Goal: Register for event/course

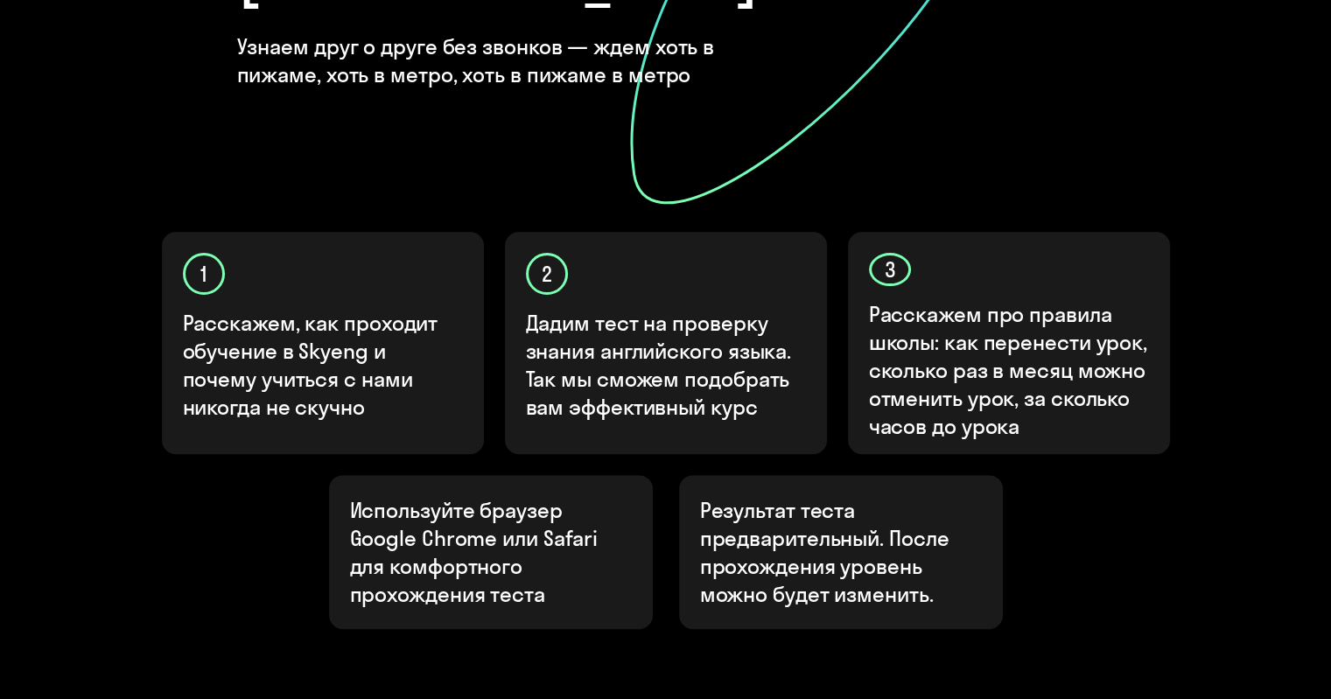
scroll to position [564, 0]
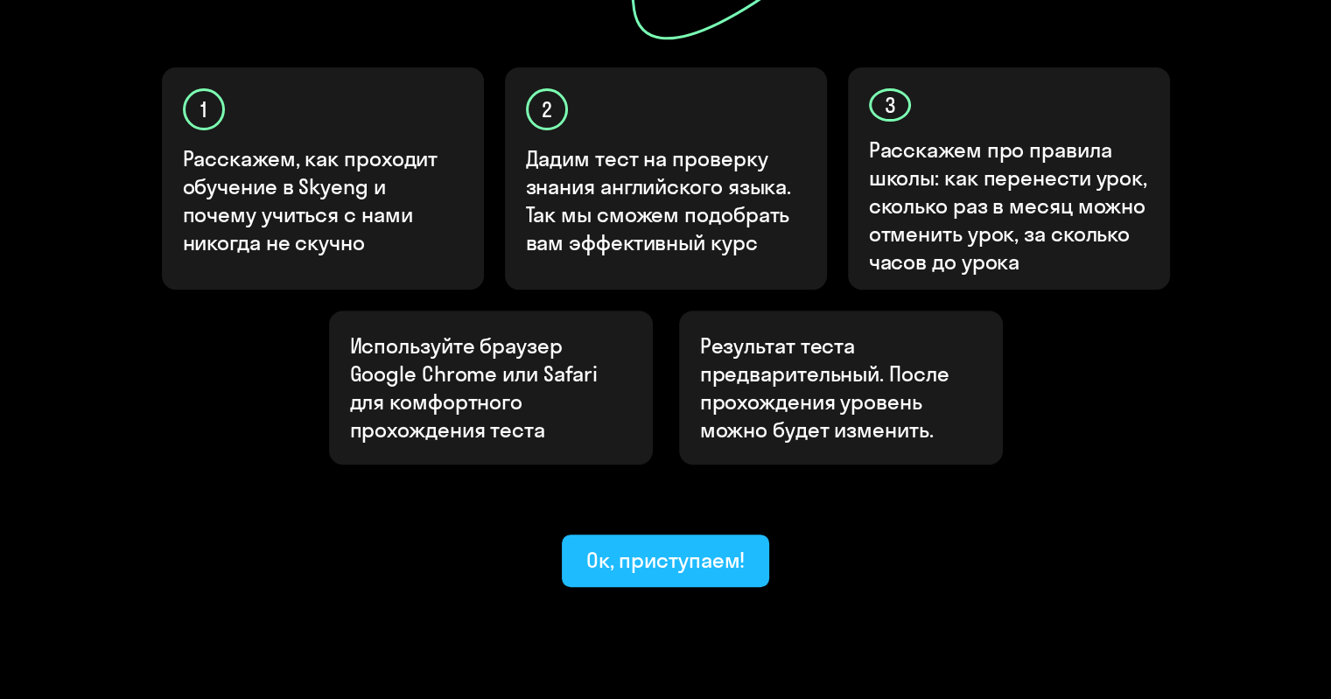
click at [684, 546] on div "Ок, приступаем!" at bounding box center [665, 560] width 159 height 28
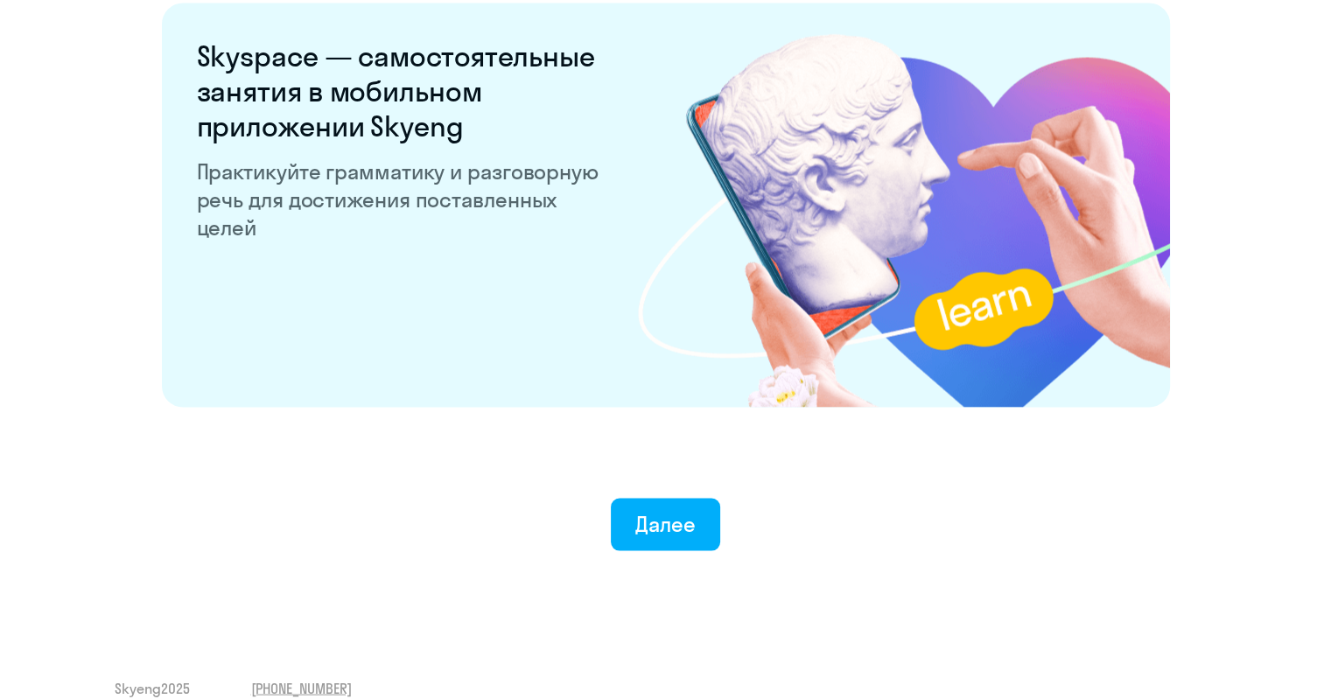
scroll to position [3357, 0]
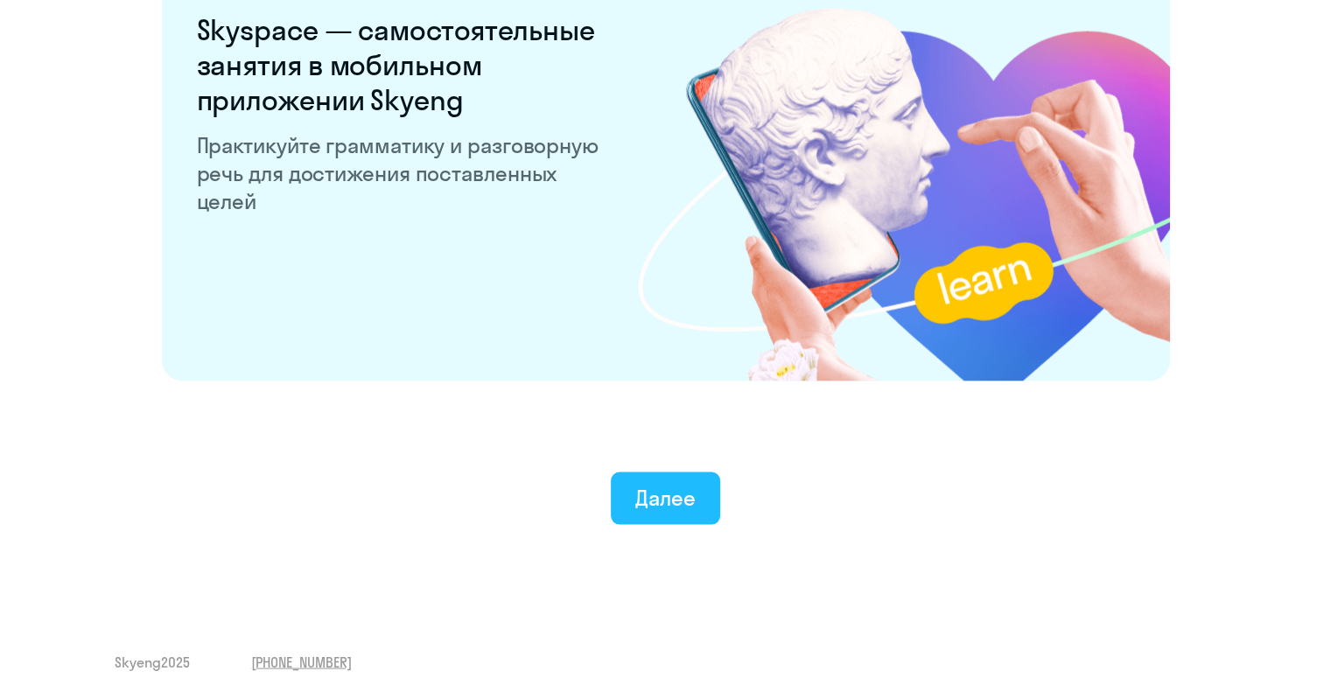
click at [669, 490] on div "Далее" at bounding box center [665, 498] width 60 height 28
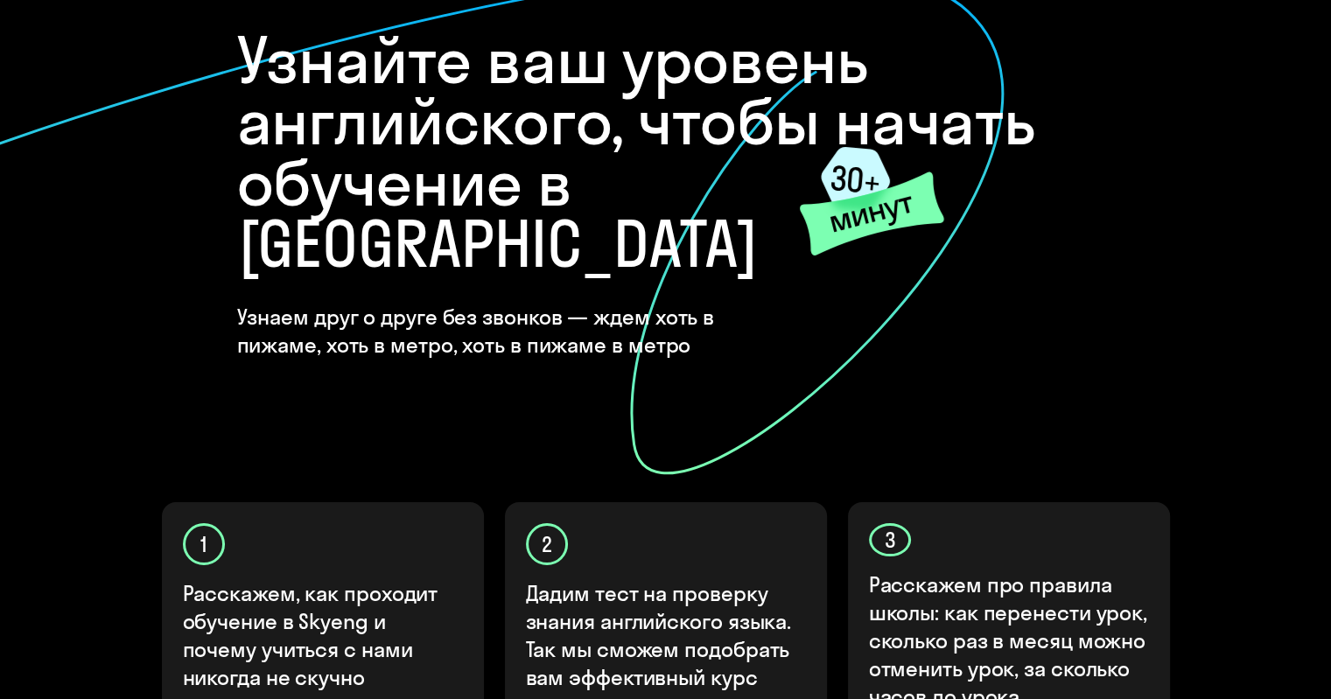
scroll to position [564, 0]
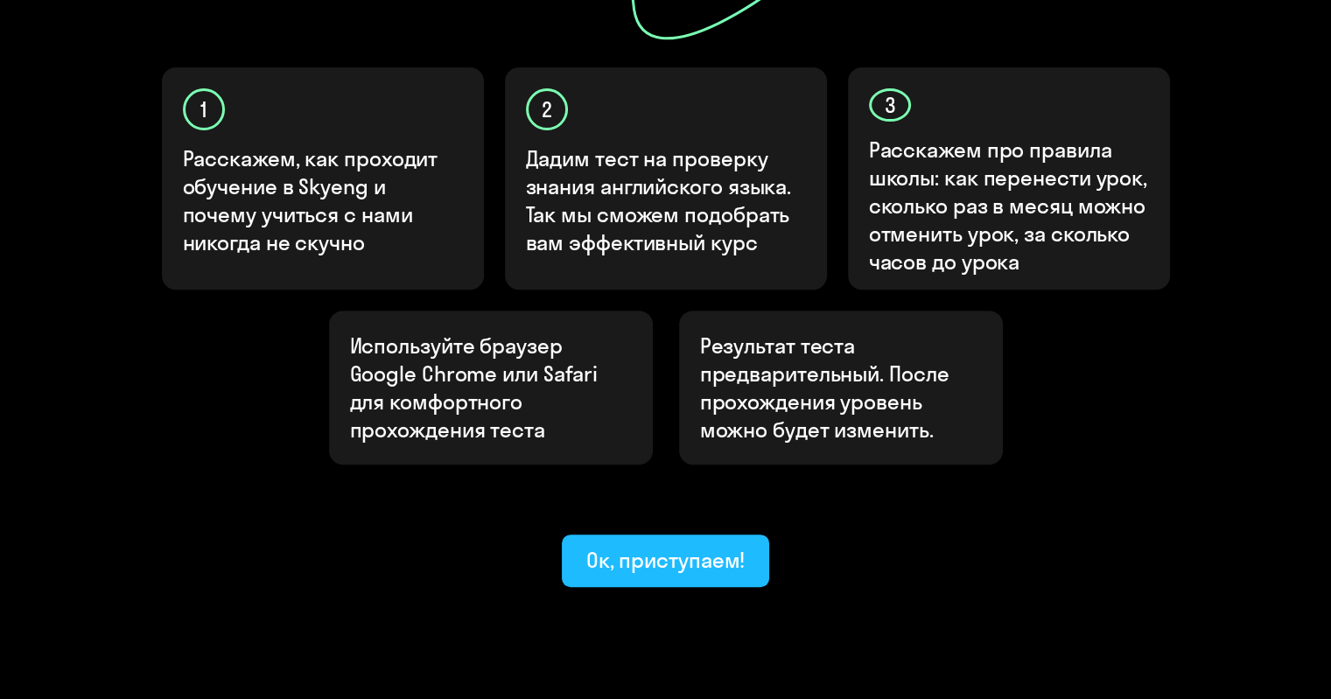
click at [686, 535] on button "Ок, приступаем!" at bounding box center [666, 561] width 208 height 53
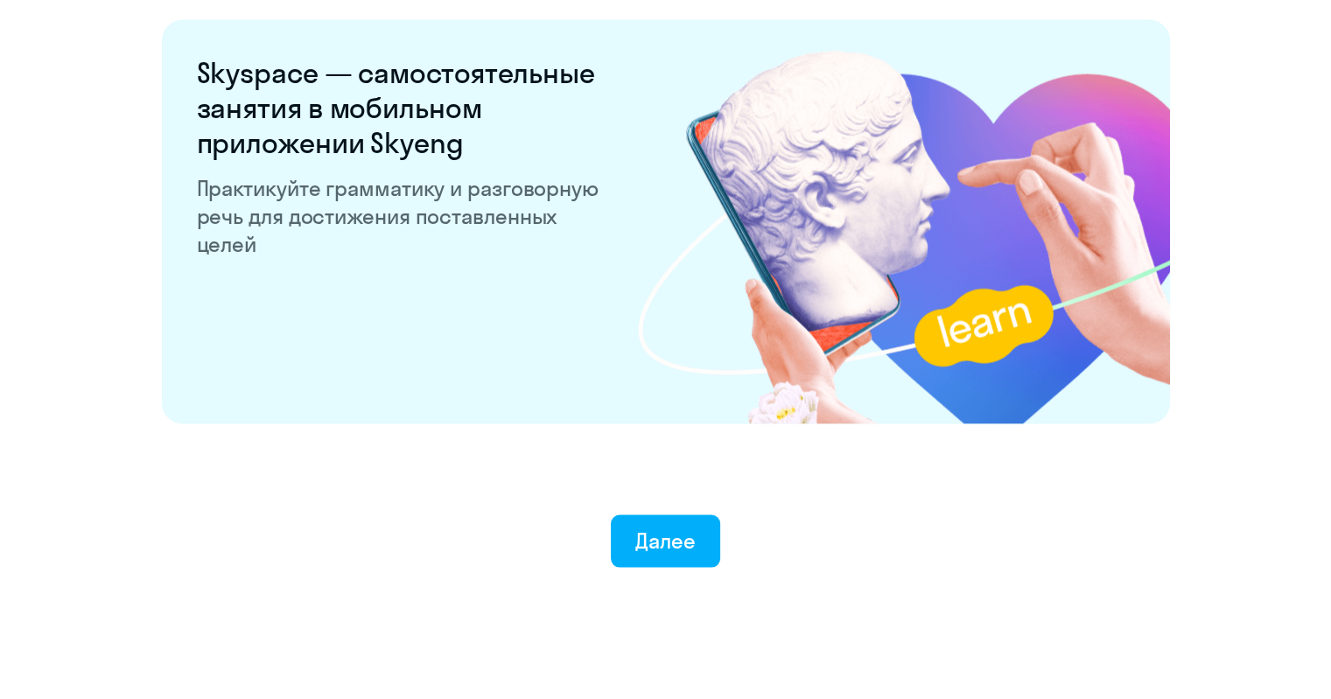
scroll to position [3357, 0]
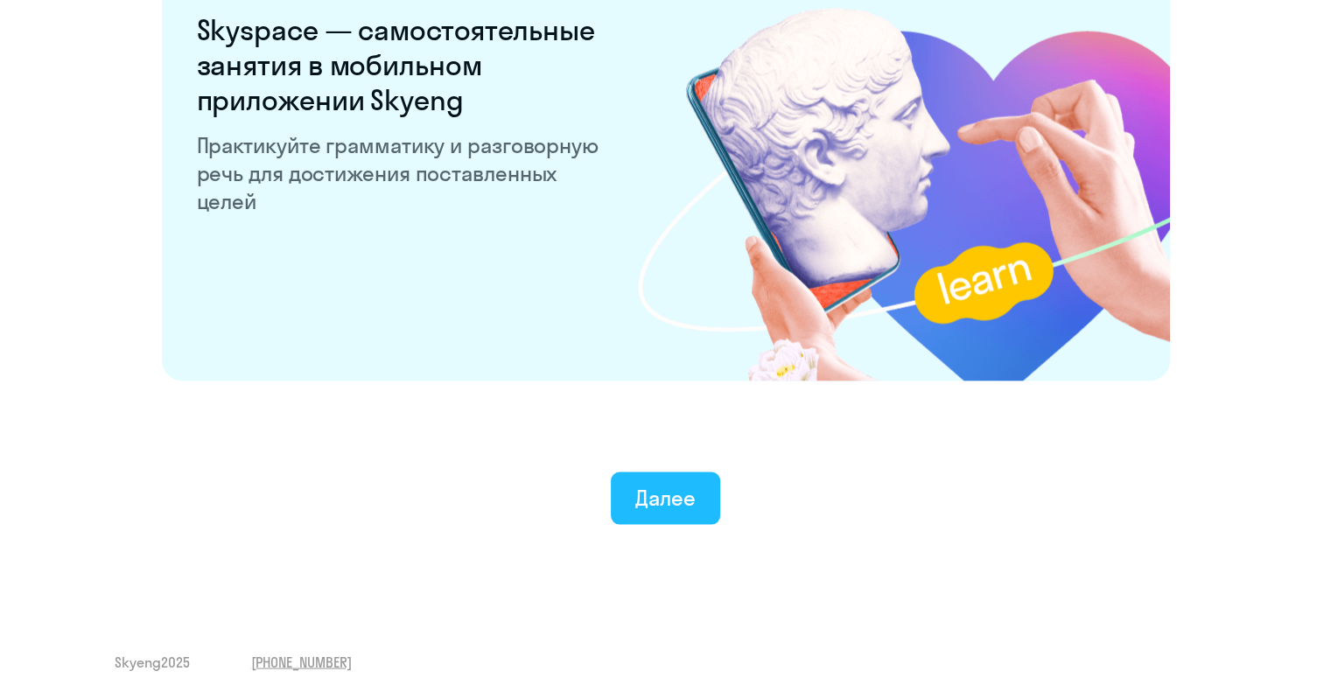
click at [691, 493] on div "Далее" at bounding box center [665, 498] width 60 height 28
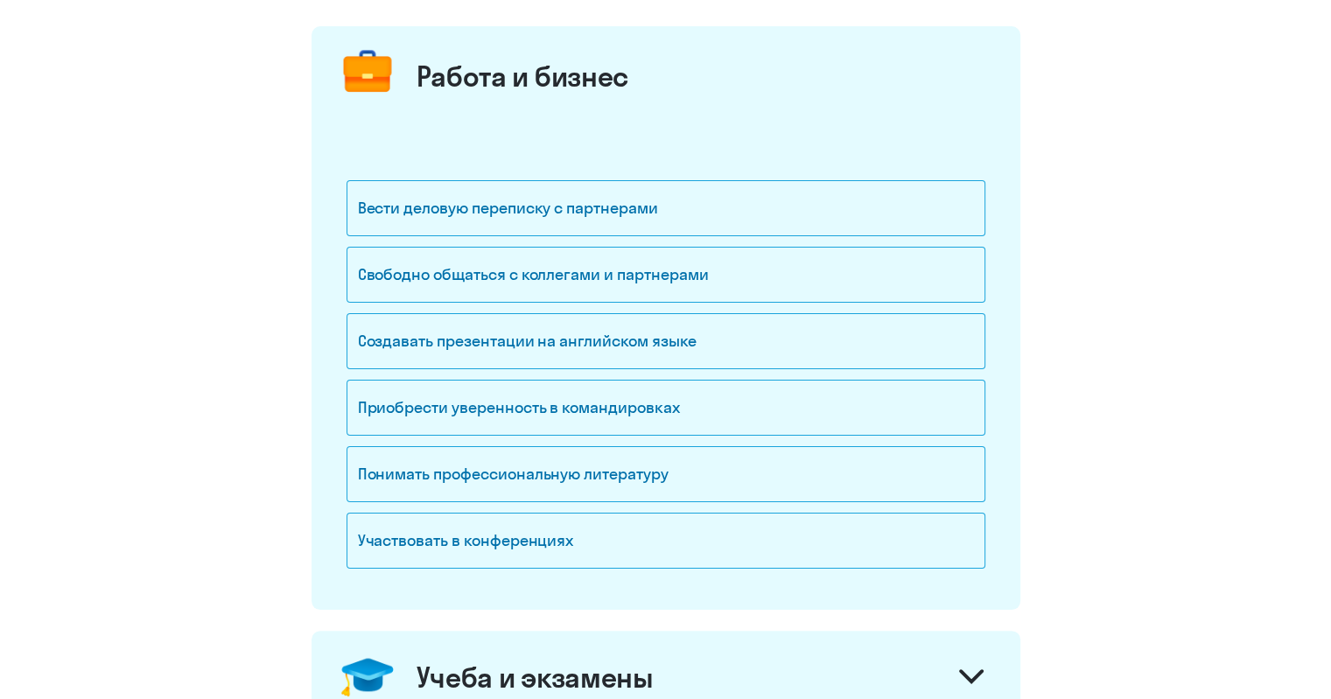
scroll to position [205, 0]
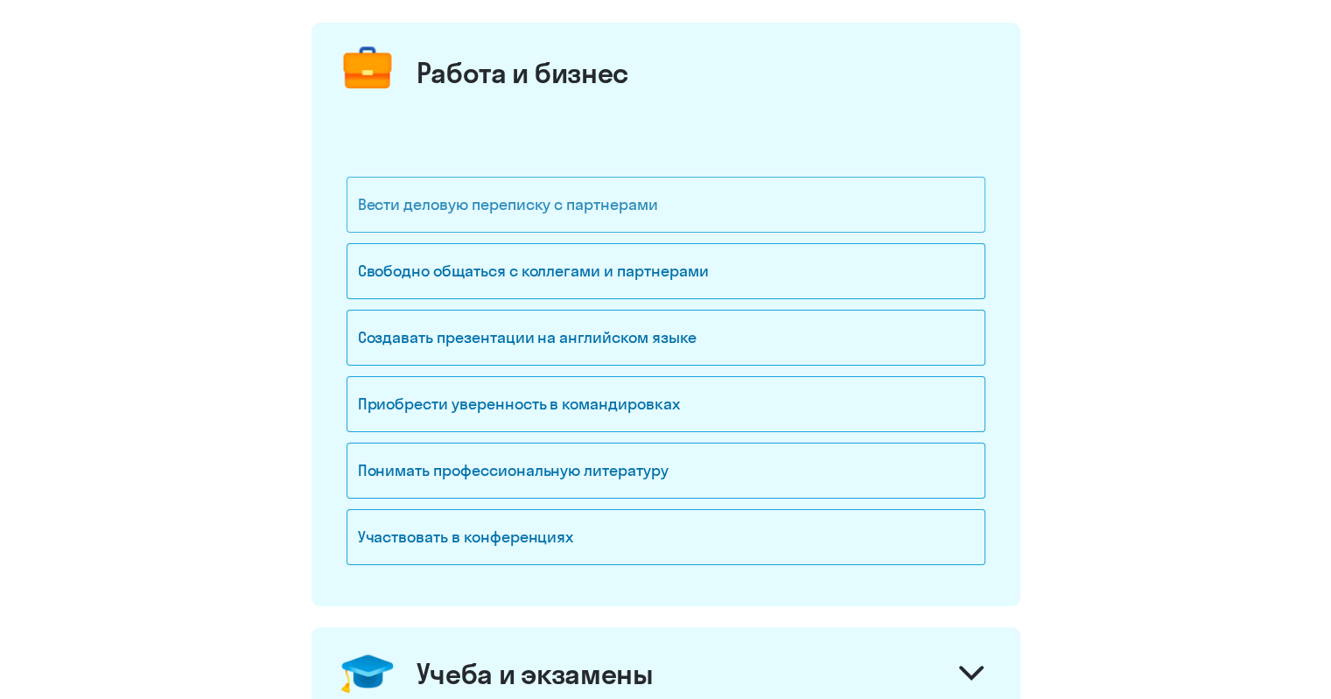
click at [572, 201] on div "Вести деловую переписку с партнерами" at bounding box center [666, 205] width 639 height 56
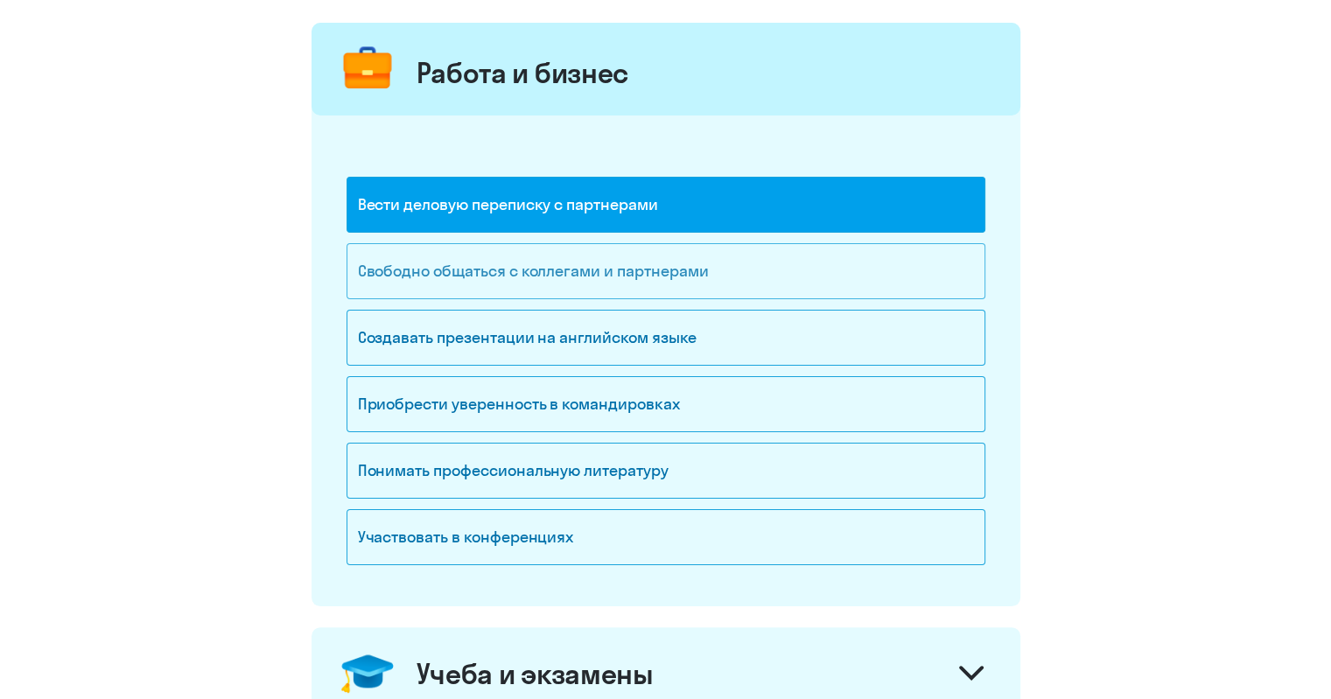
click at [562, 272] on div "Свободно общаться с коллегами и партнерами" at bounding box center [666, 271] width 639 height 56
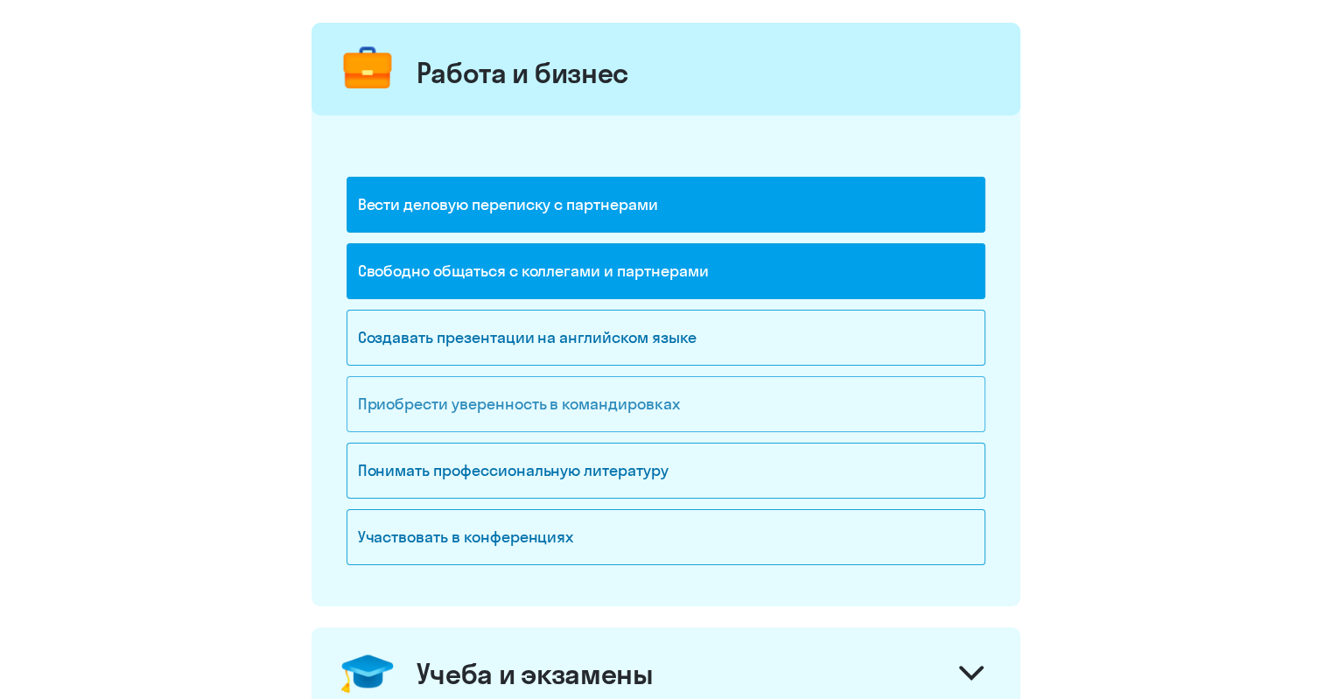
click at [586, 409] on div "Приобрести уверенность в командировках" at bounding box center [666, 404] width 639 height 56
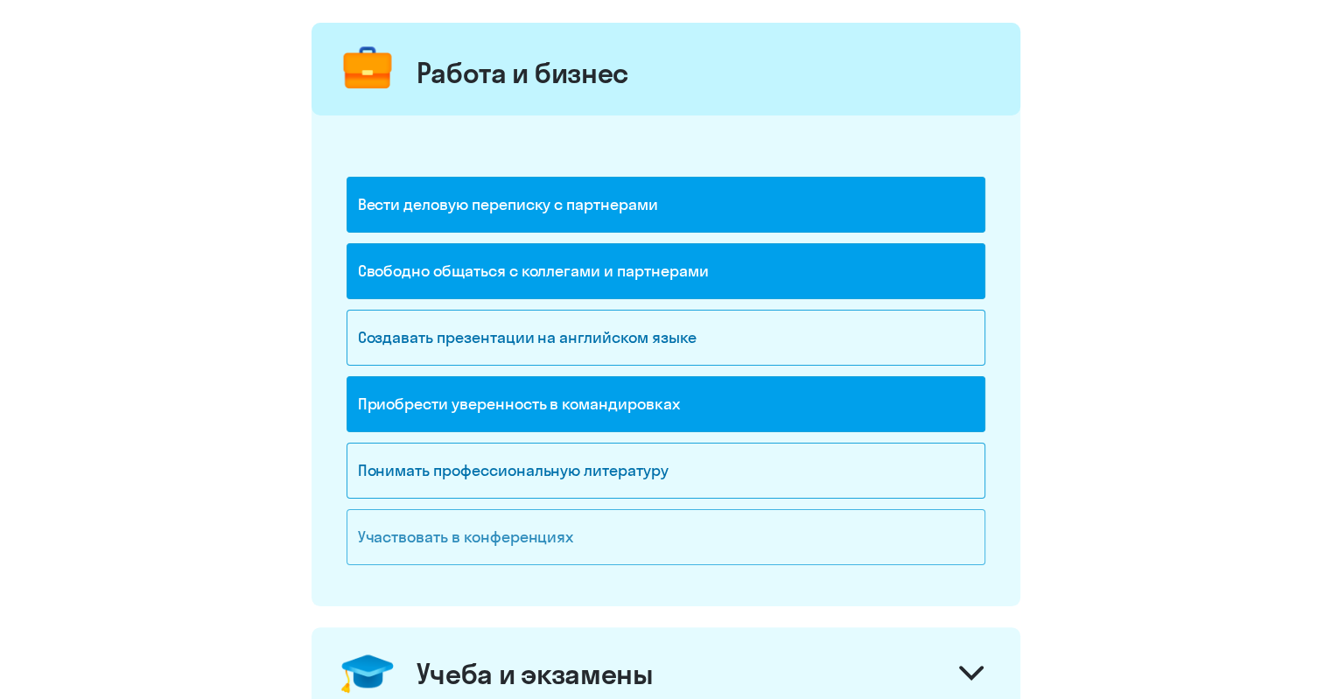
click at [543, 532] on div "Участвовать в конференциях" at bounding box center [666, 537] width 639 height 56
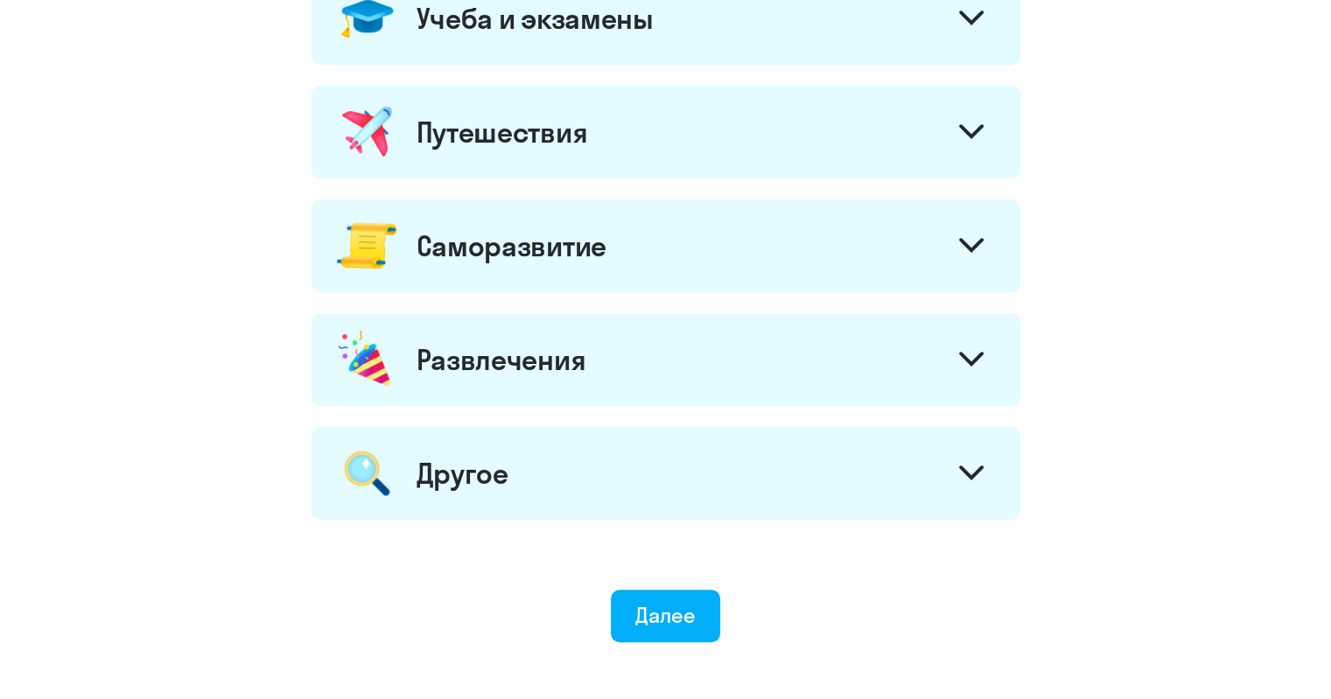
scroll to position [968, 0]
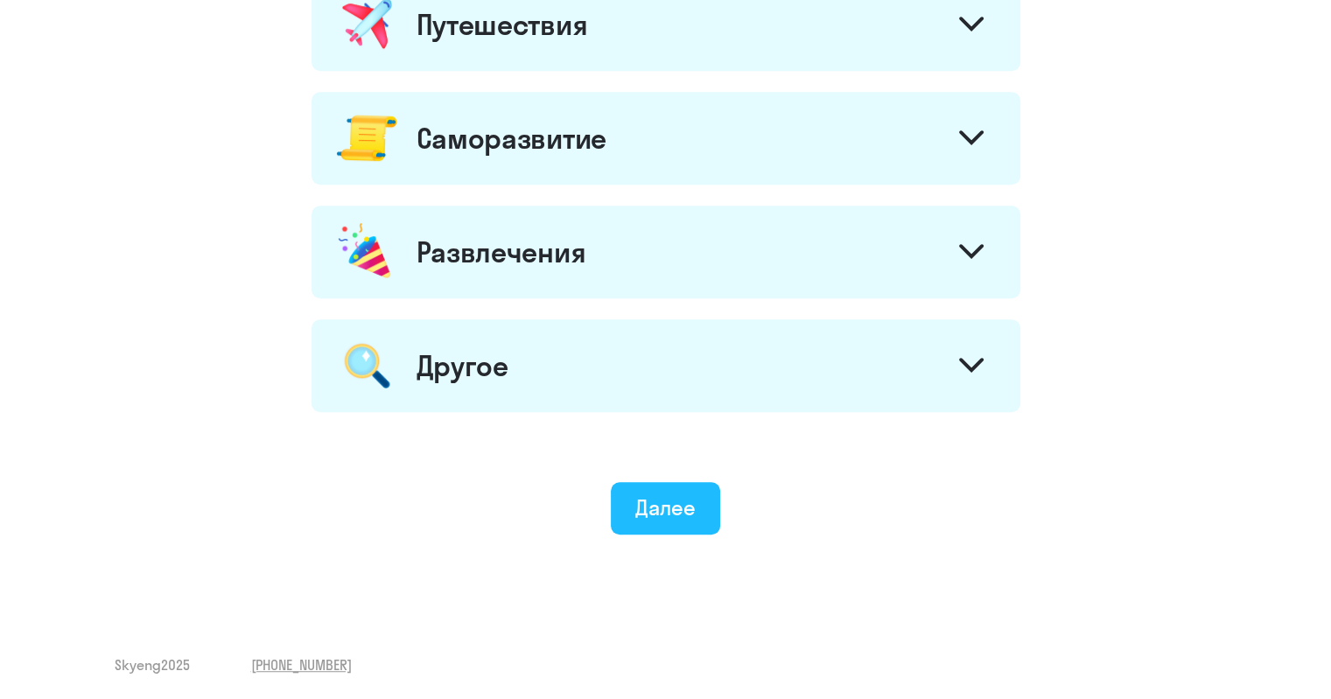
click at [668, 501] on div "Далее" at bounding box center [665, 508] width 60 height 28
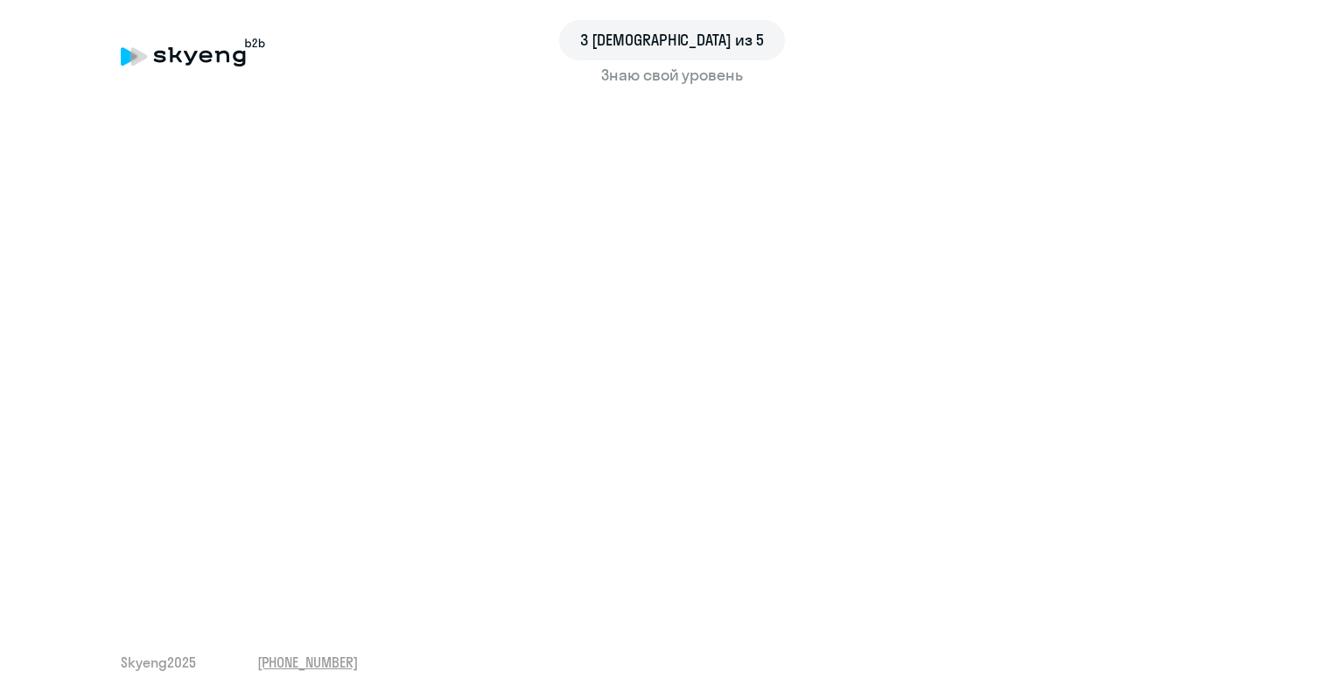
click at [711, 74] on div "Знаю свой уровень" at bounding box center [672, 75] width 1103 height 23
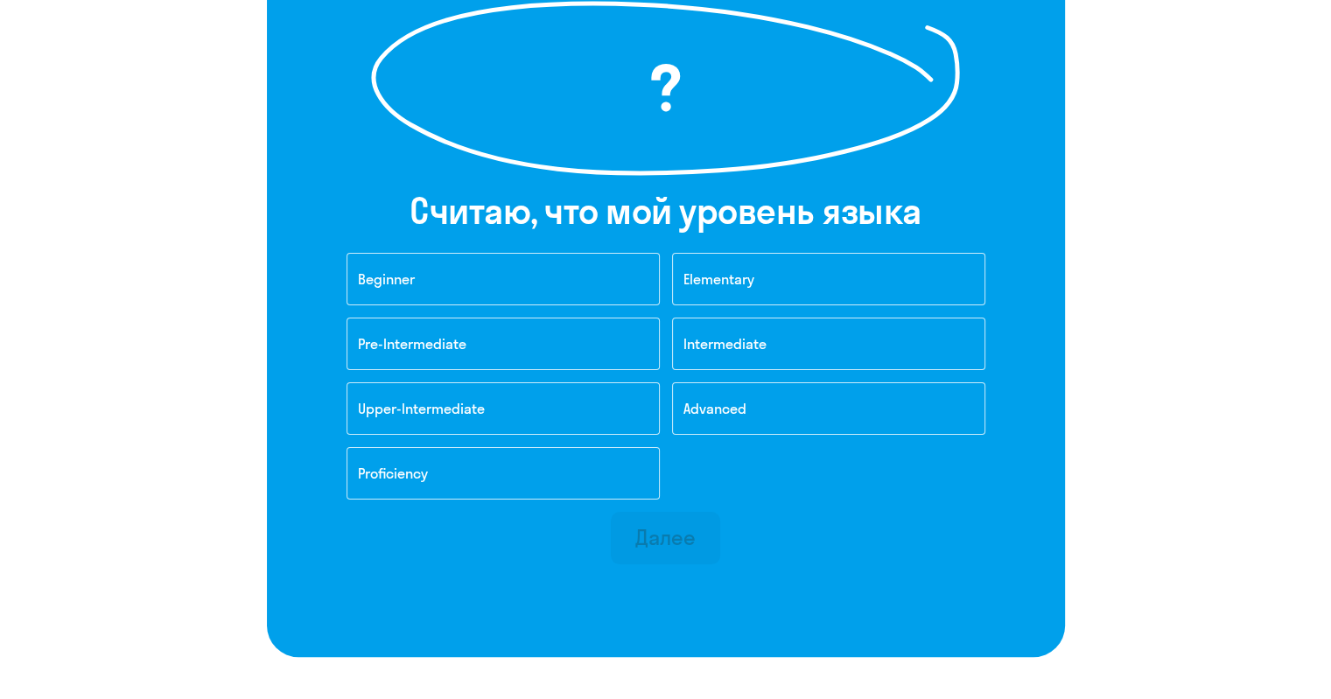
scroll to position [276, 0]
click at [594, 333] on button "Pre-Intermediate" at bounding box center [503, 343] width 313 height 53
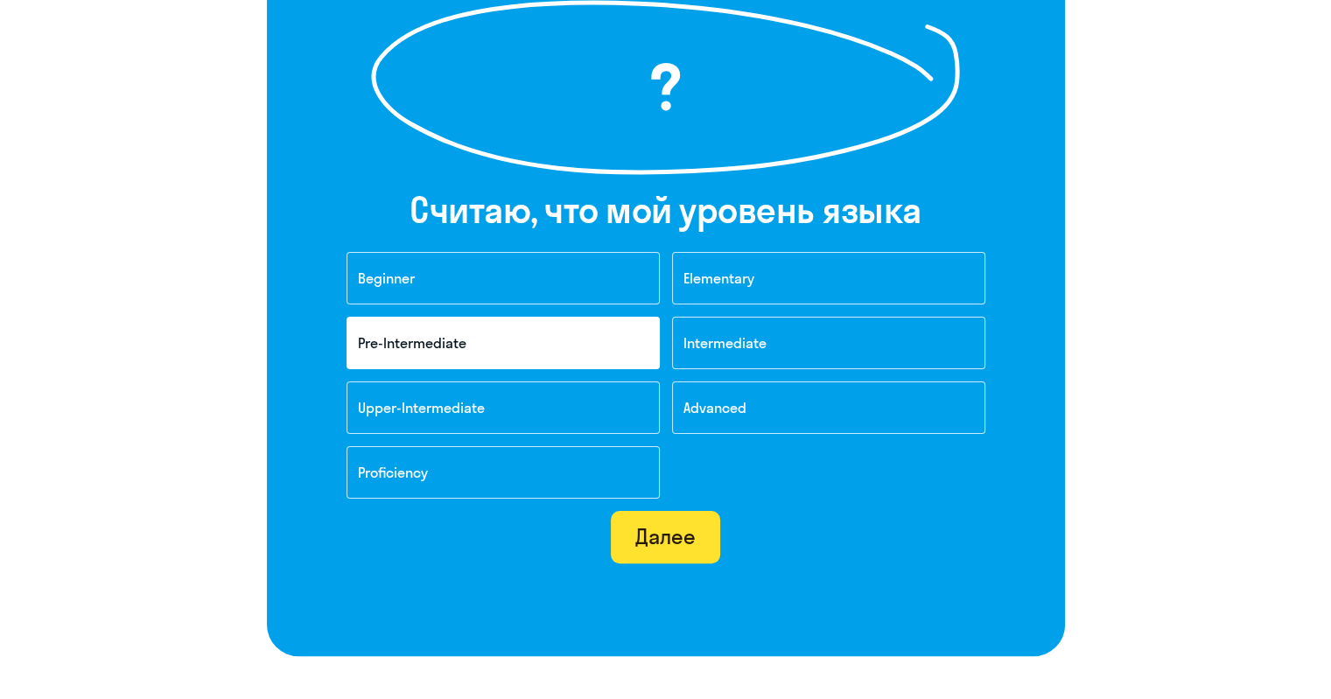
click at [658, 529] on div "Далее" at bounding box center [665, 536] width 60 height 28
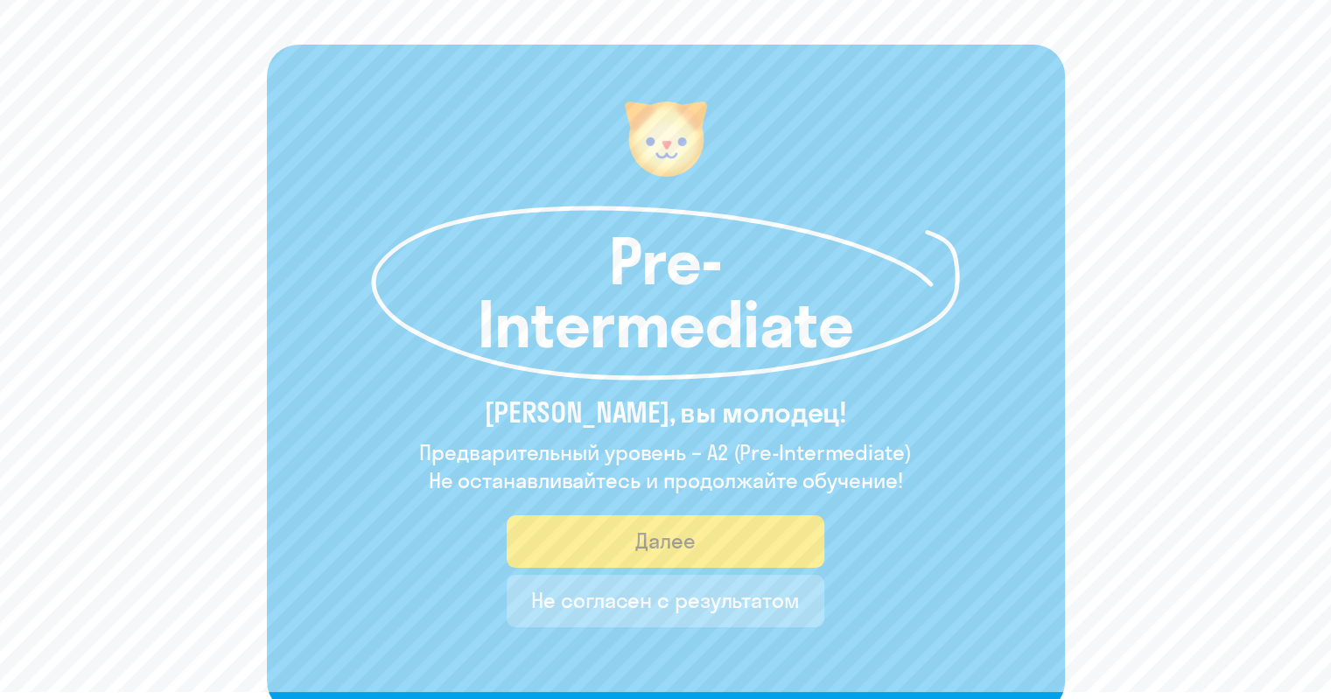
scroll to position [77, 0]
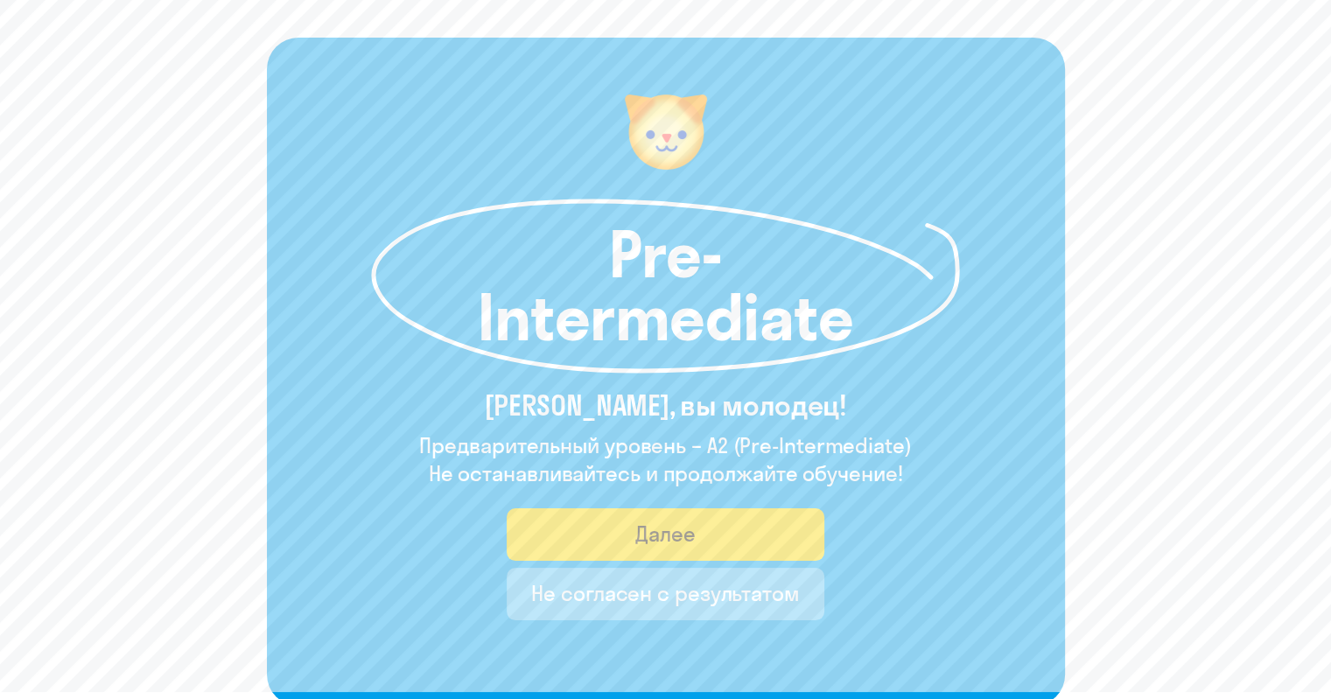
click at [756, 596] on div "Не согласен с результатом" at bounding box center [665, 593] width 269 height 28
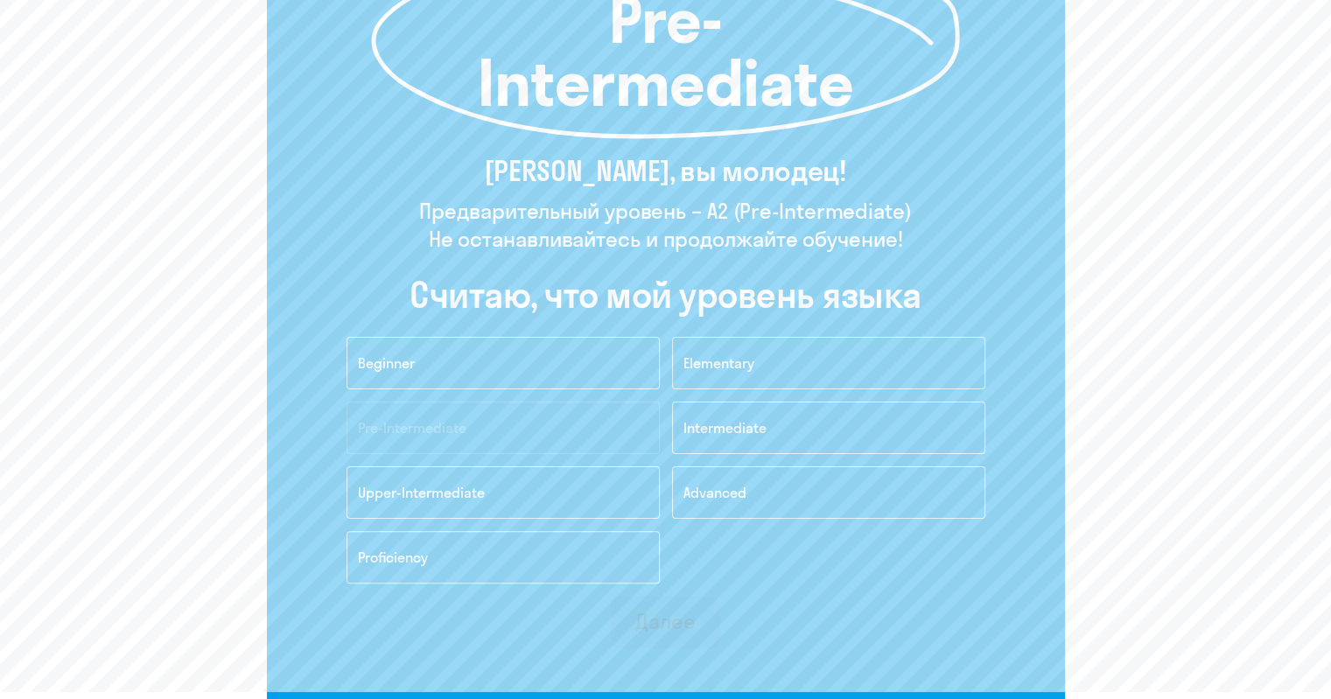
scroll to position [333, 0]
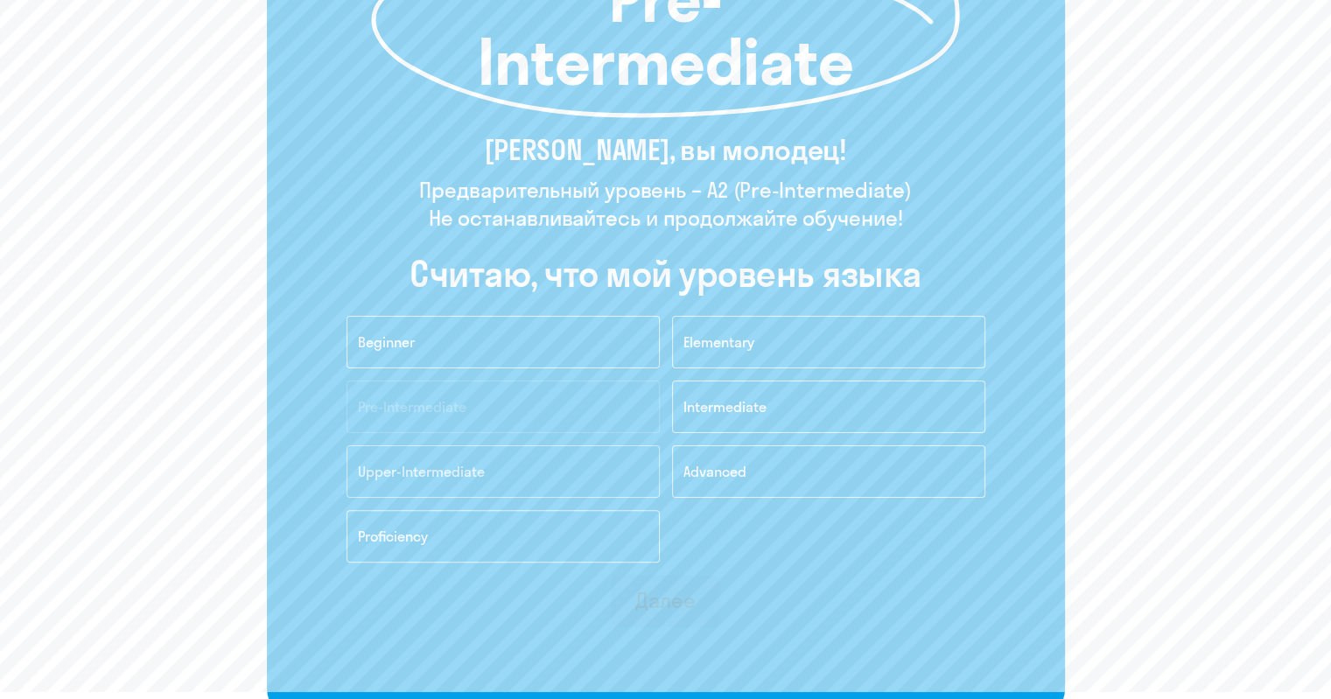
click at [475, 463] on span "Upper-Intermediate" at bounding box center [421, 472] width 127 height 18
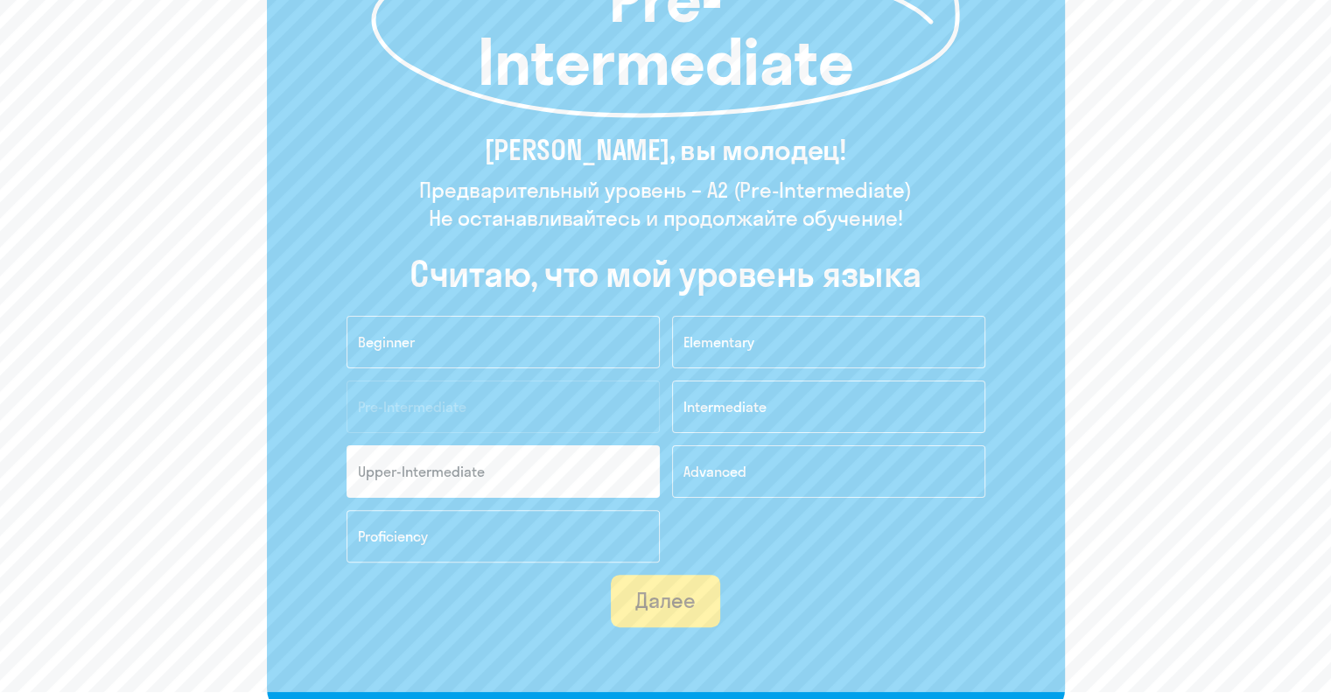
click at [666, 591] on div "Далее" at bounding box center [665, 600] width 60 height 28
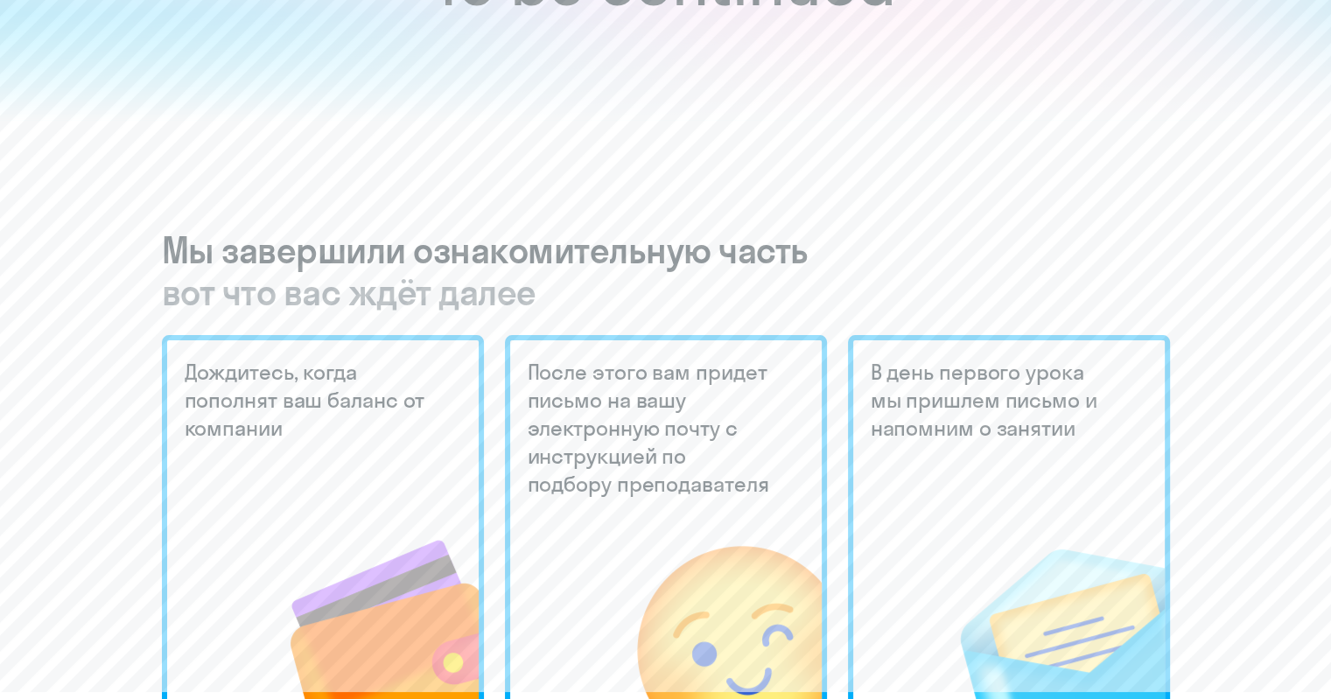
scroll to position [216, 0]
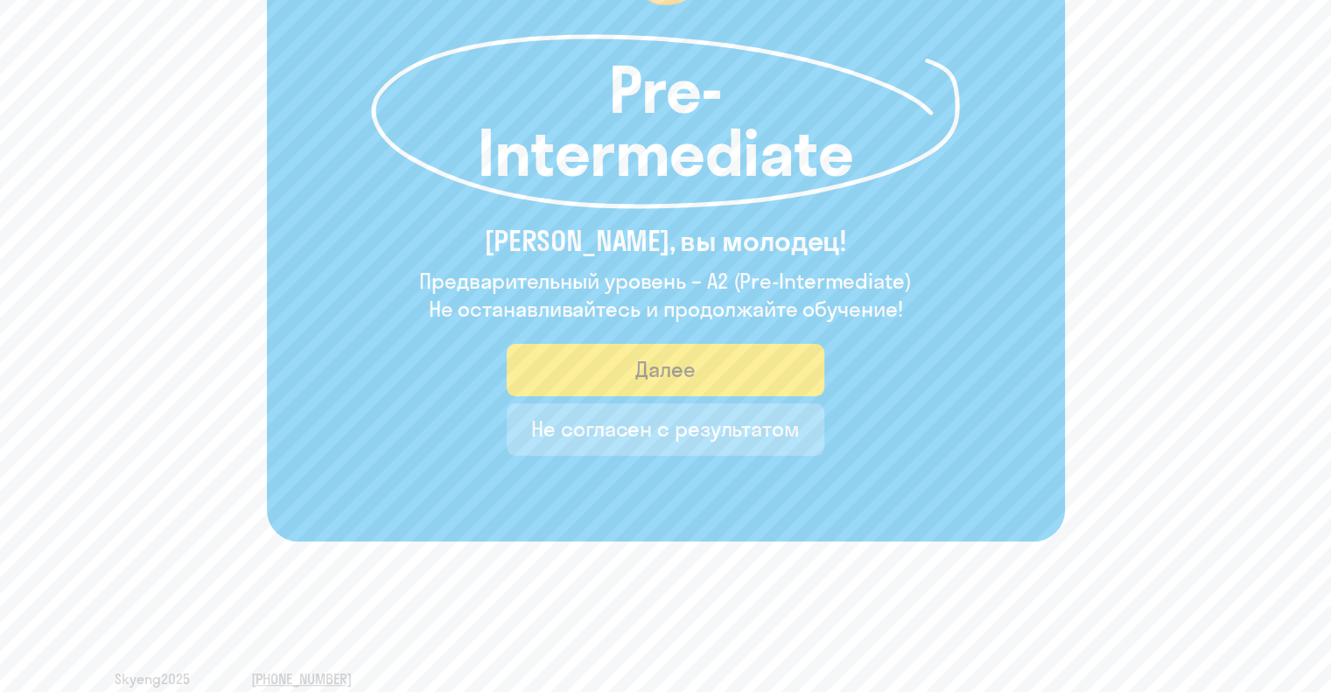
scroll to position [258, 0]
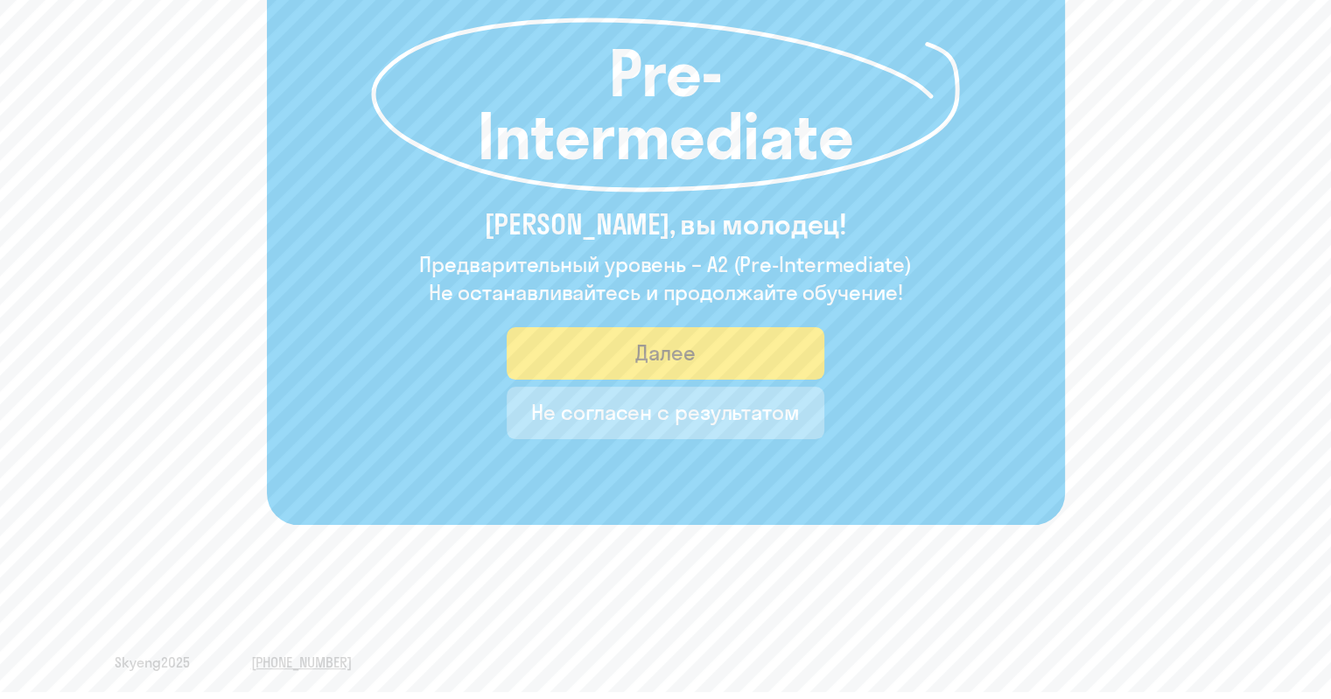
click at [753, 411] on div "Не согласен с результатом" at bounding box center [665, 412] width 269 height 28
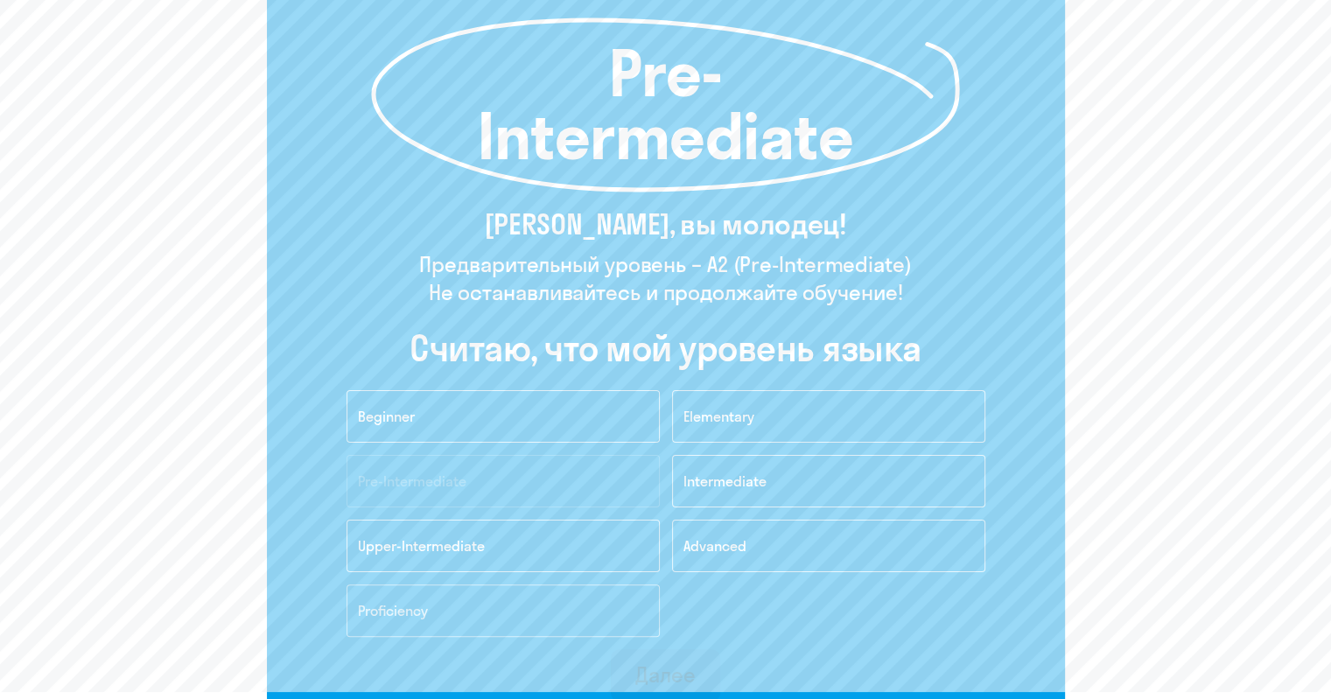
click at [511, 593] on button "Proficiency" at bounding box center [503, 611] width 313 height 53
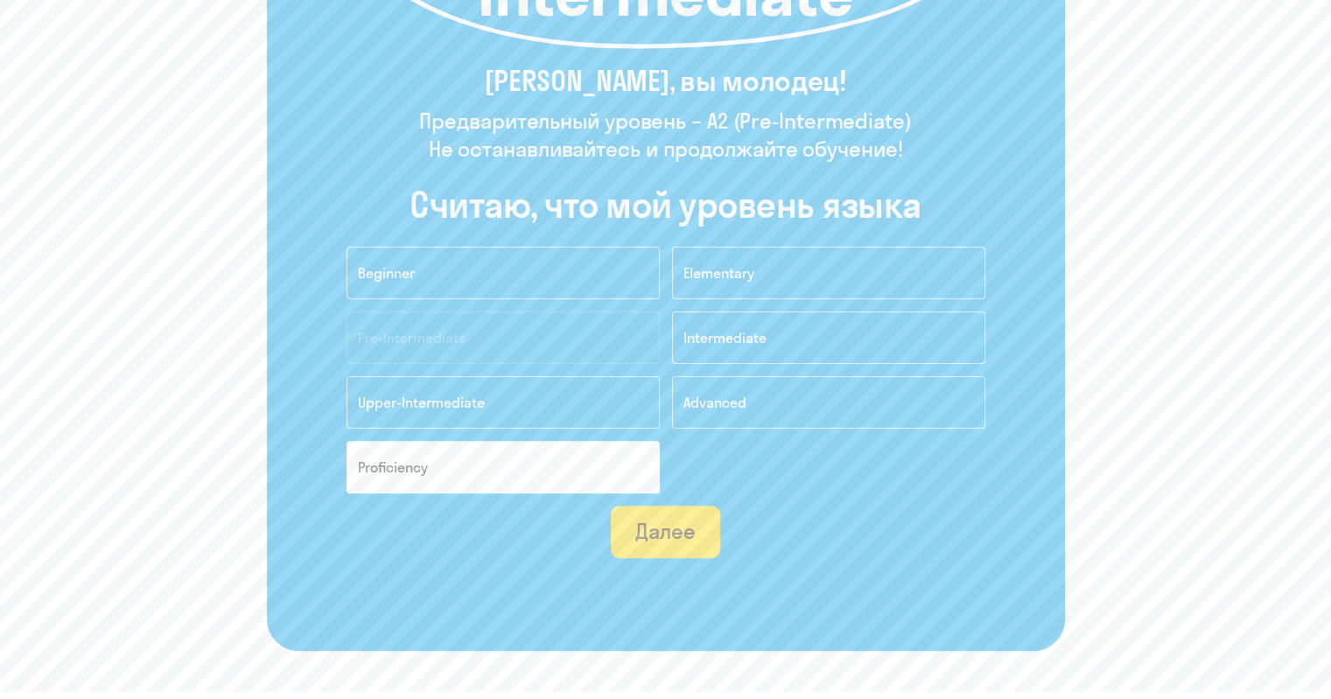
scroll to position [403, 0]
click at [655, 533] on div "Далее" at bounding box center [665, 530] width 60 height 28
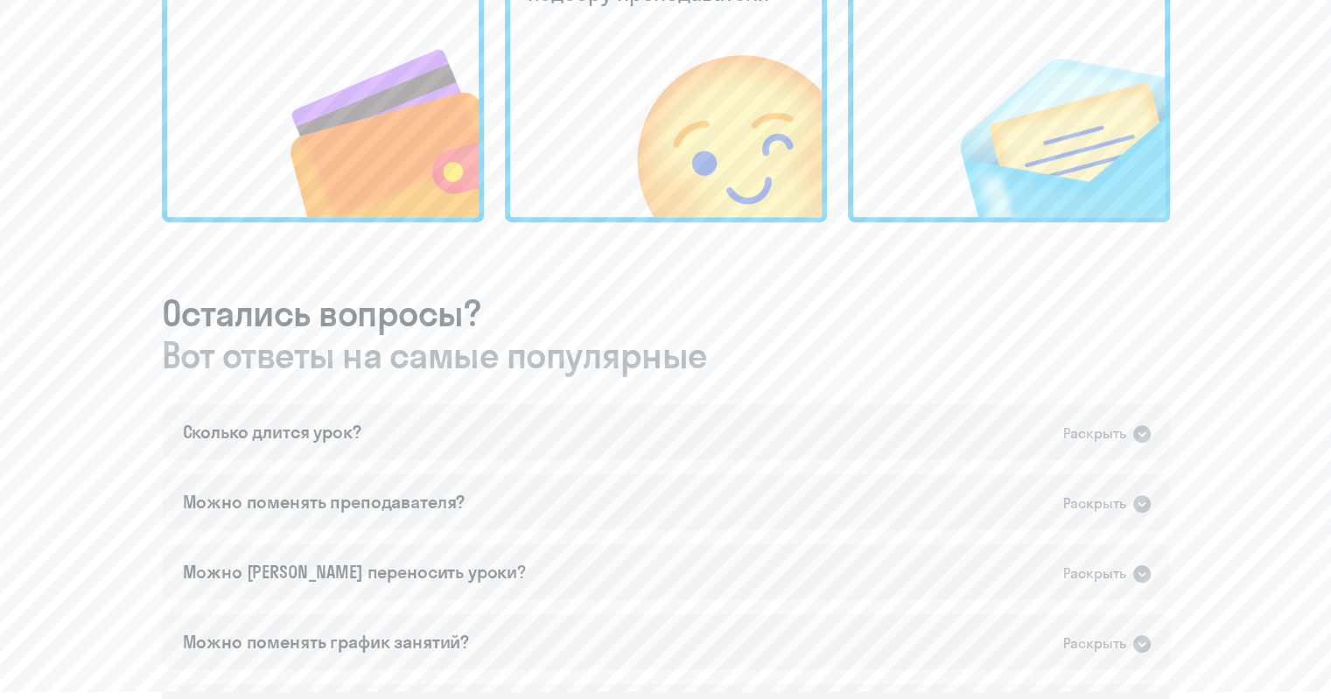
scroll to position [707, 0]
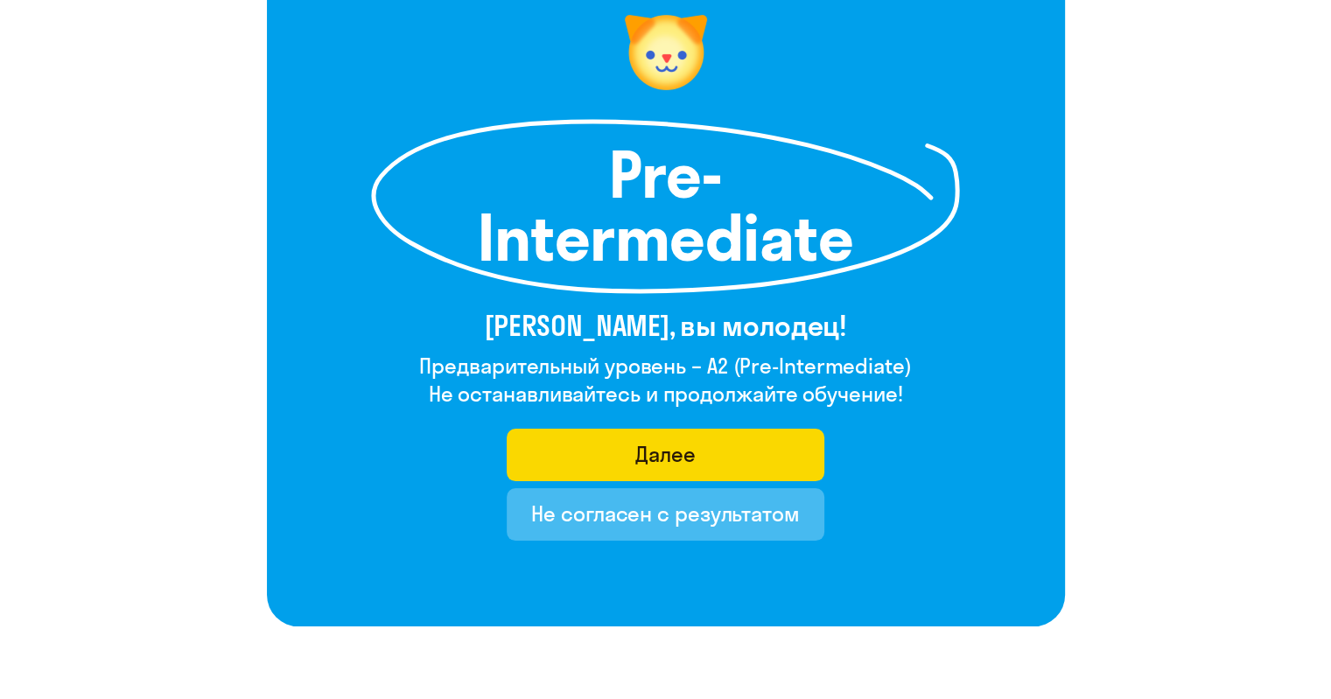
scroll to position [217, 0]
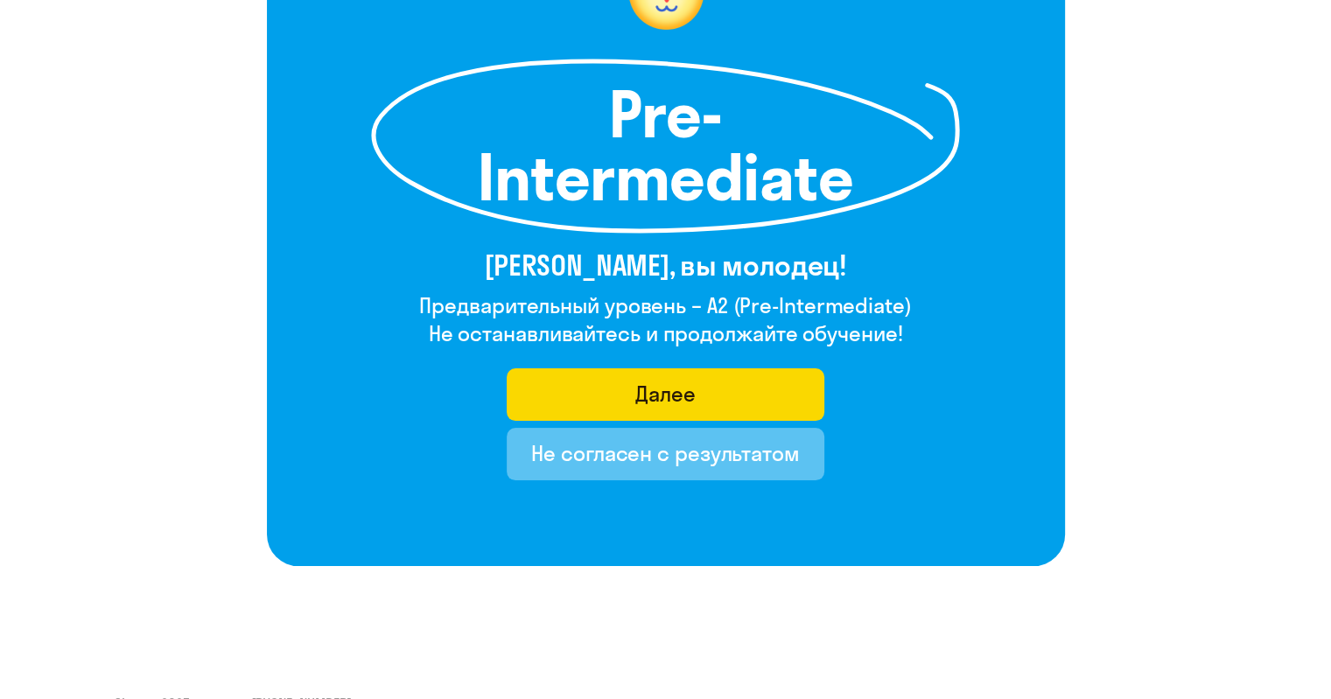
click at [711, 466] on div "Не согласен с результатом" at bounding box center [665, 453] width 269 height 28
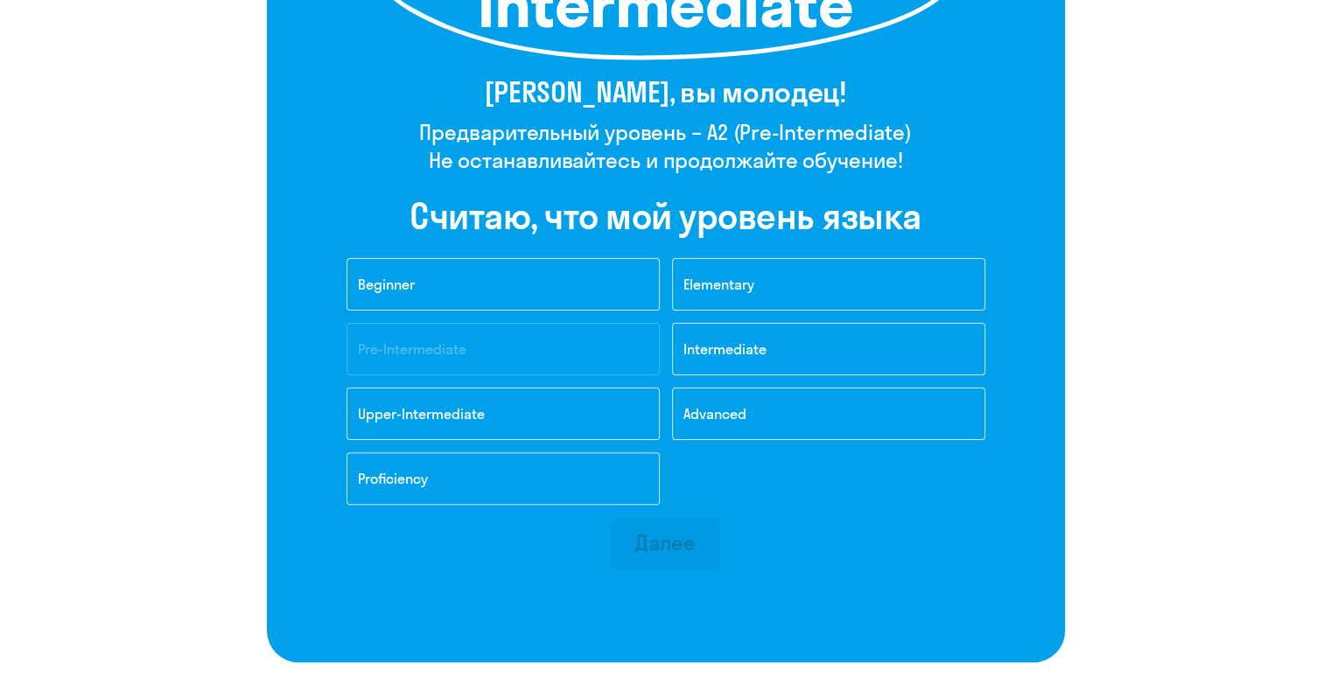
scroll to position [391, 0]
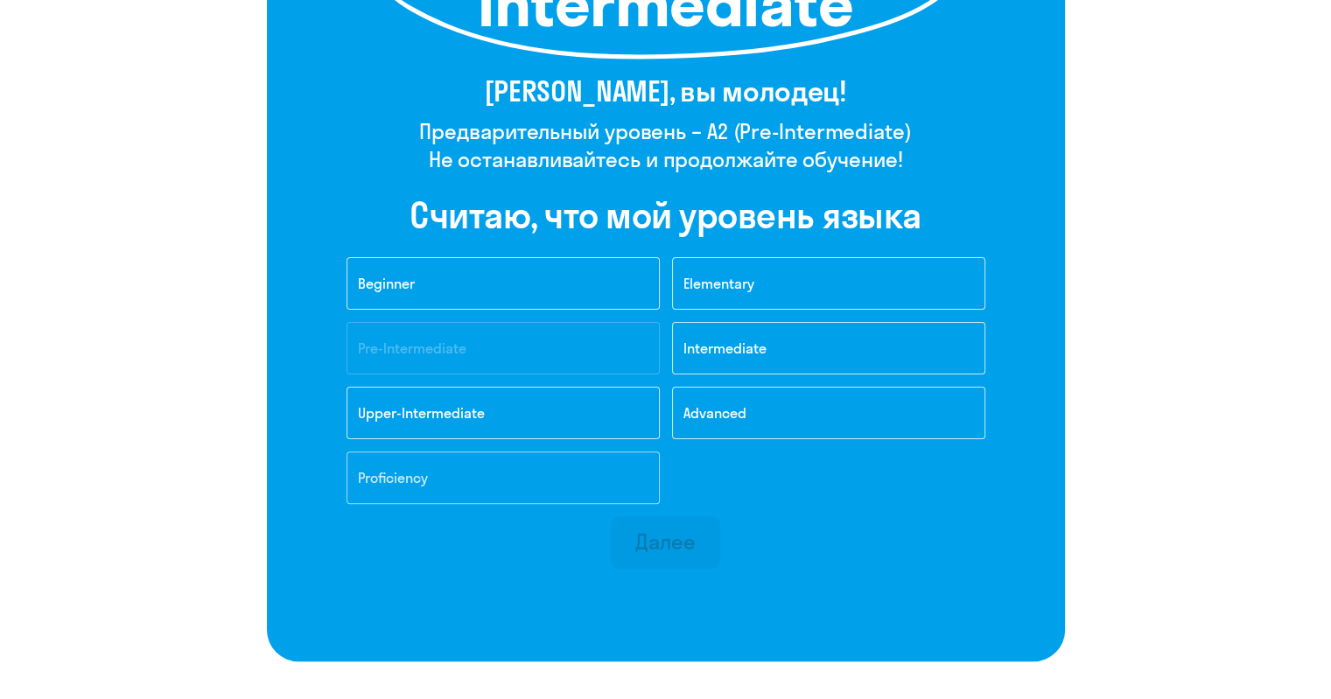
click at [565, 467] on button "Proficiency" at bounding box center [503, 478] width 313 height 53
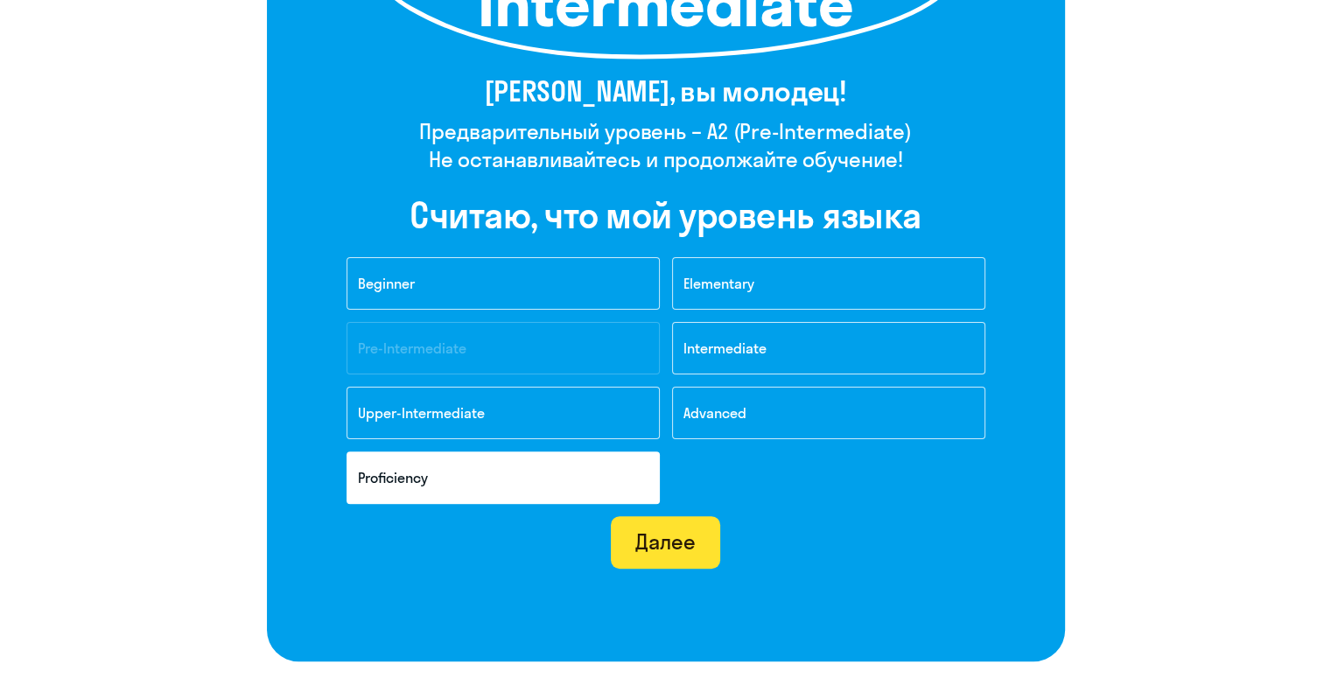
click at [679, 540] on div "Далее" at bounding box center [665, 542] width 60 height 28
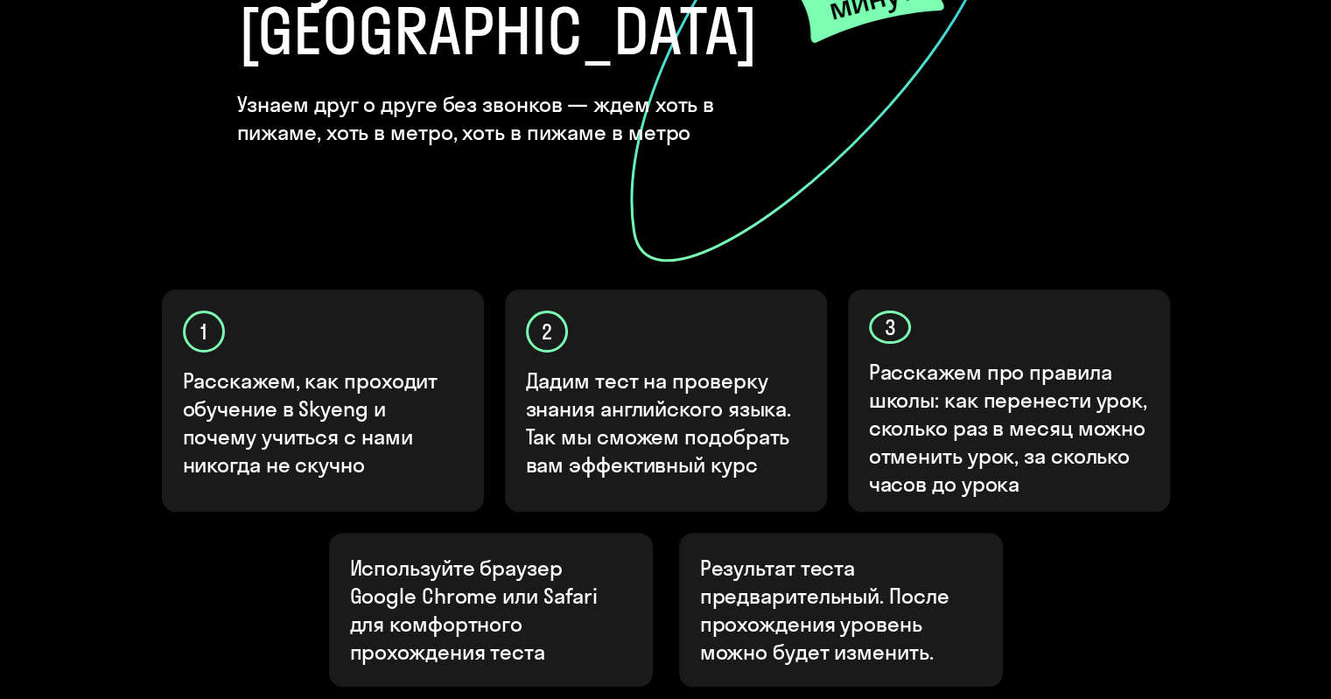
scroll to position [564, 0]
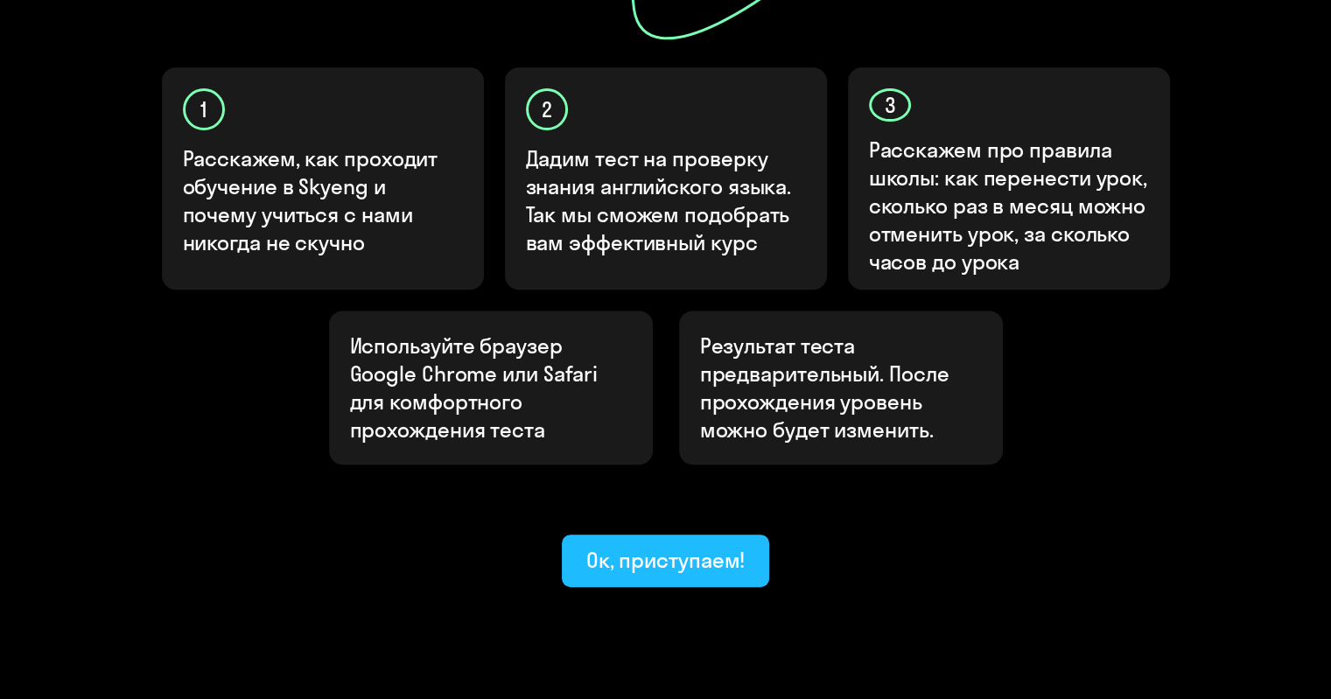
click at [657, 546] on div "Ок, приступаем!" at bounding box center [665, 560] width 159 height 28
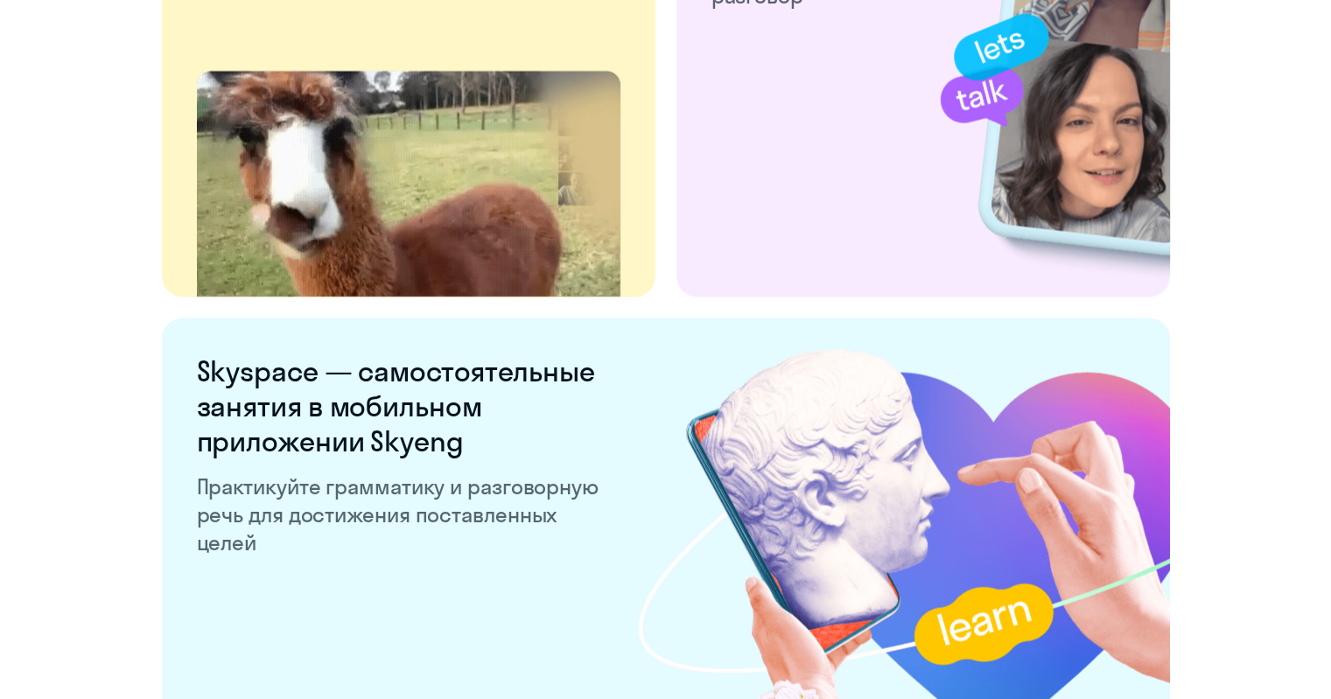
scroll to position [3357, 0]
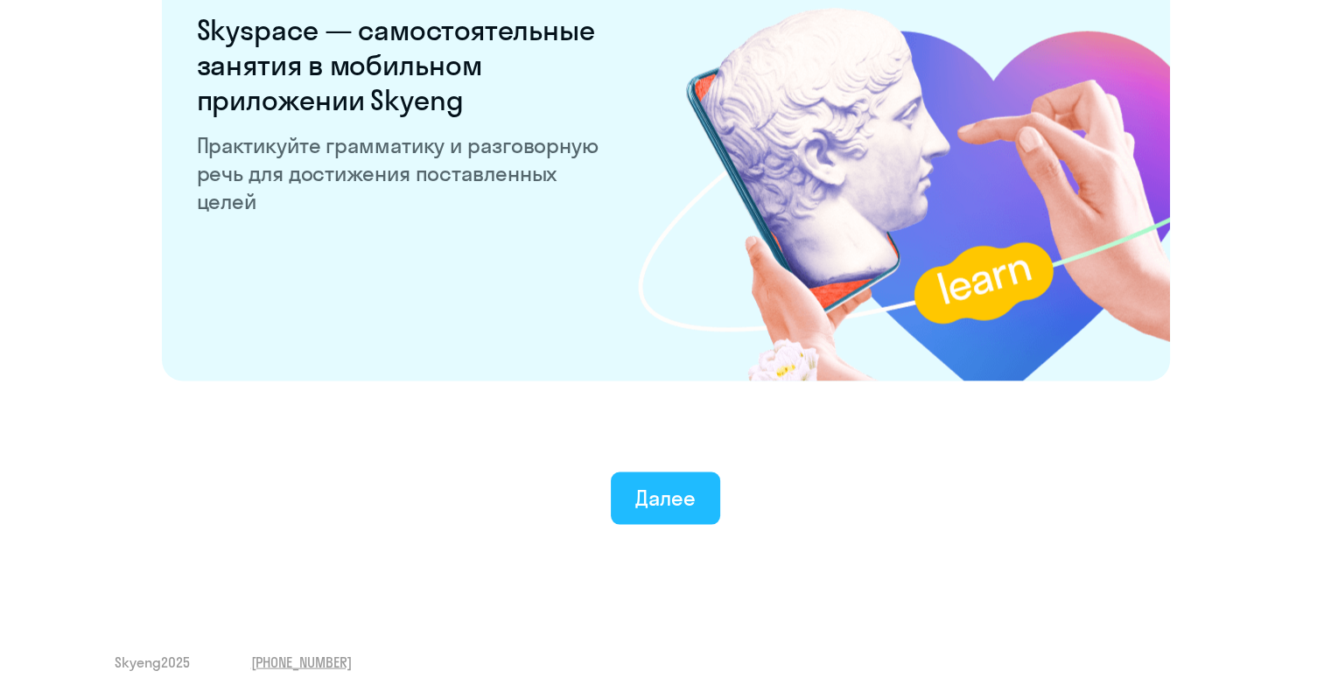
click at [666, 498] on div "Далее" at bounding box center [665, 498] width 60 height 28
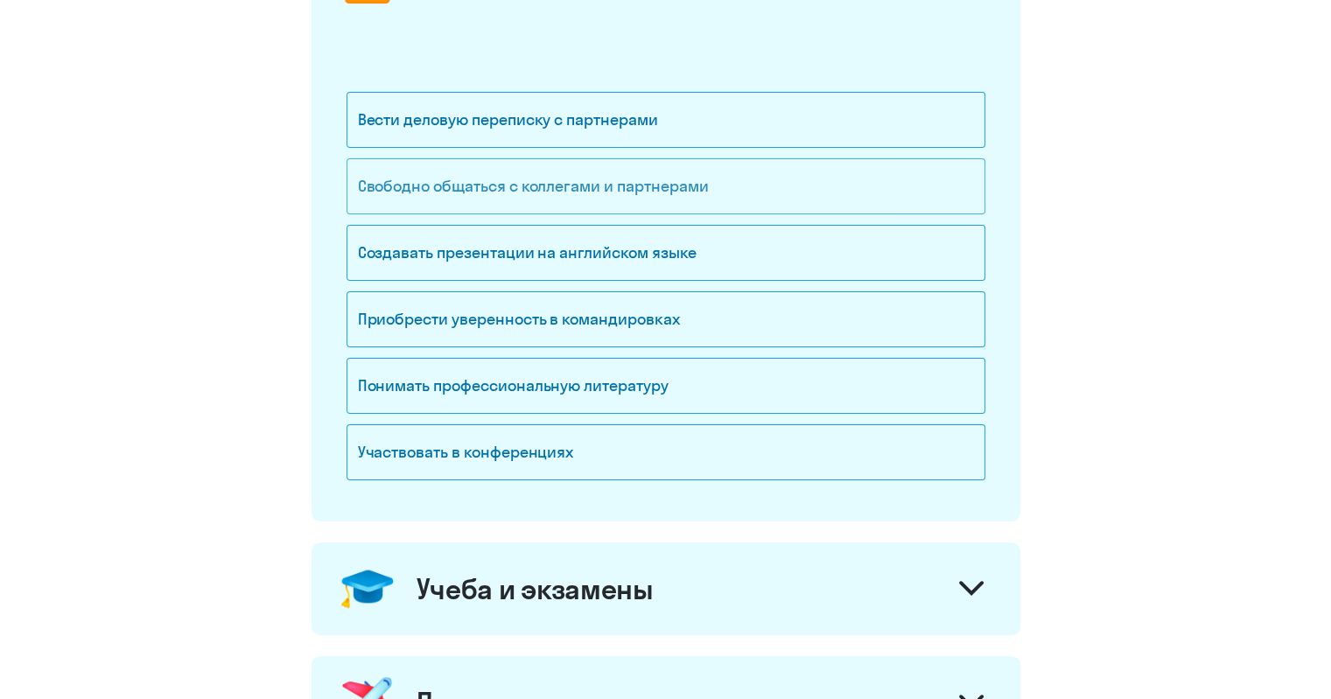
scroll to position [291, 0]
click at [842, 106] on div "Вести деловую переписку с партнерами" at bounding box center [666, 119] width 639 height 56
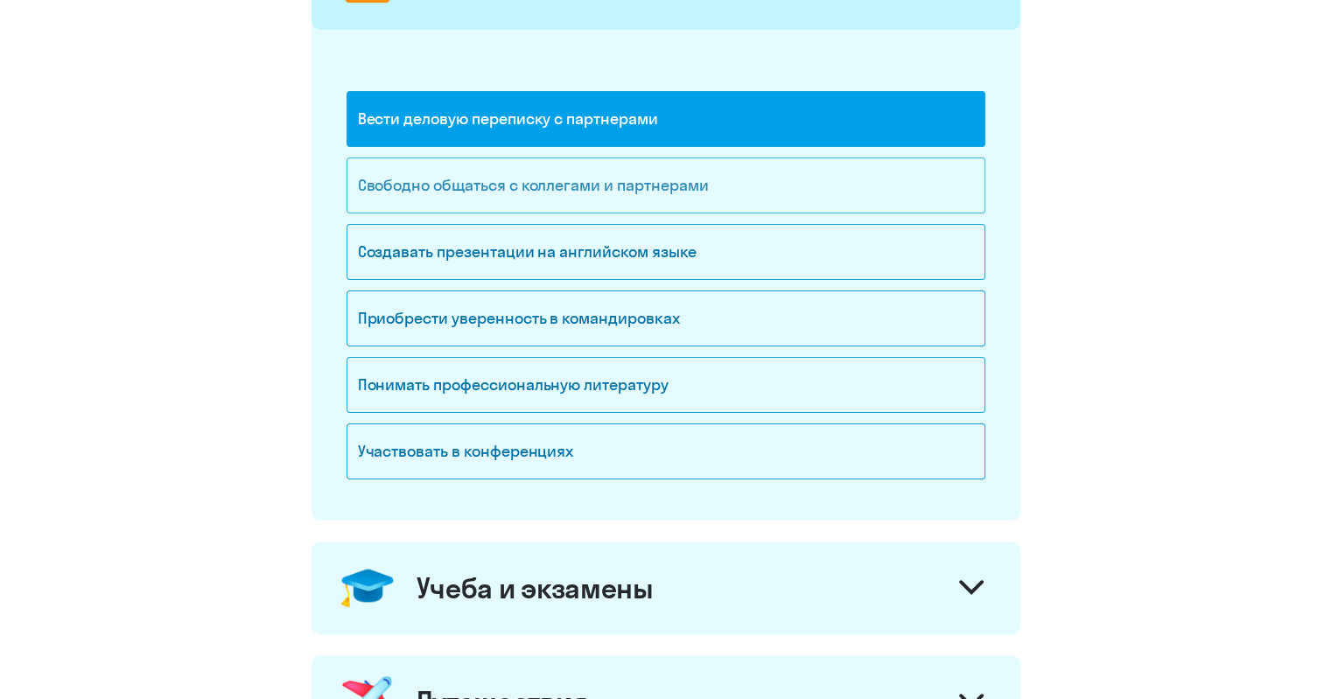
click at [791, 191] on div "Свободно общаться с коллегами и партнерами" at bounding box center [666, 186] width 639 height 56
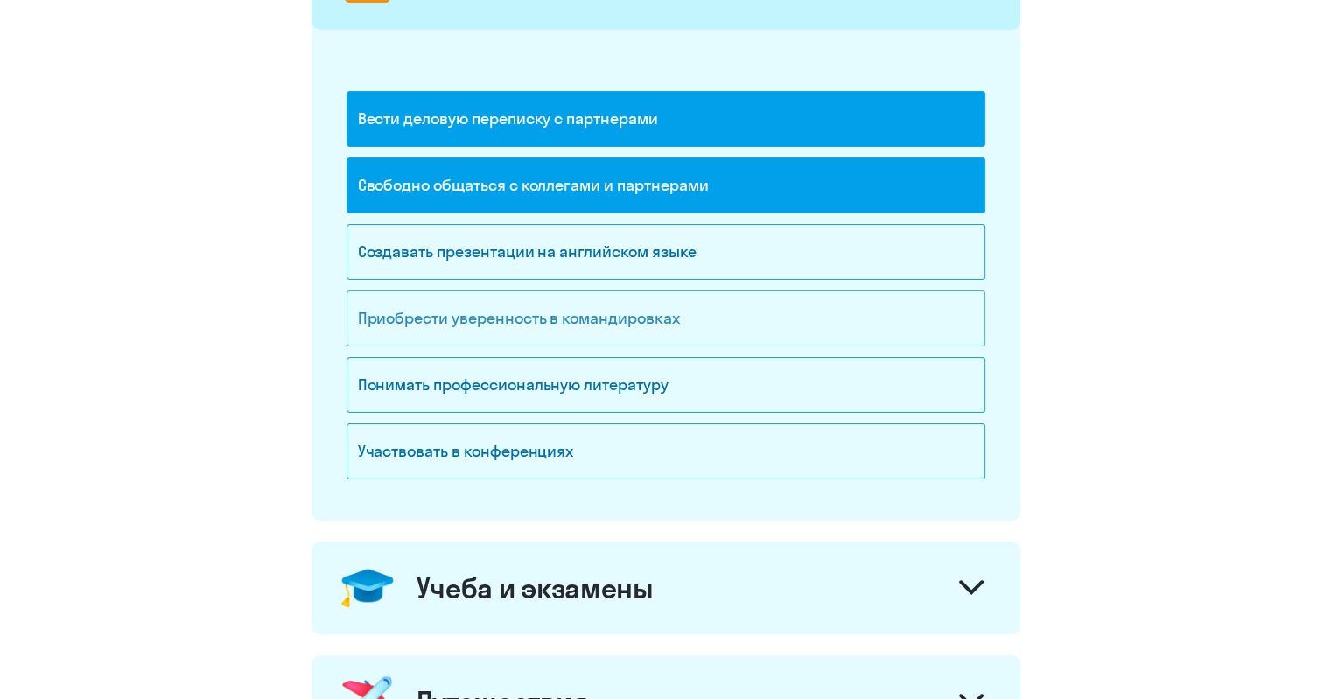
click at [727, 328] on div "Приобрести уверенность в командировках" at bounding box center [666, 319] width 639 height 56
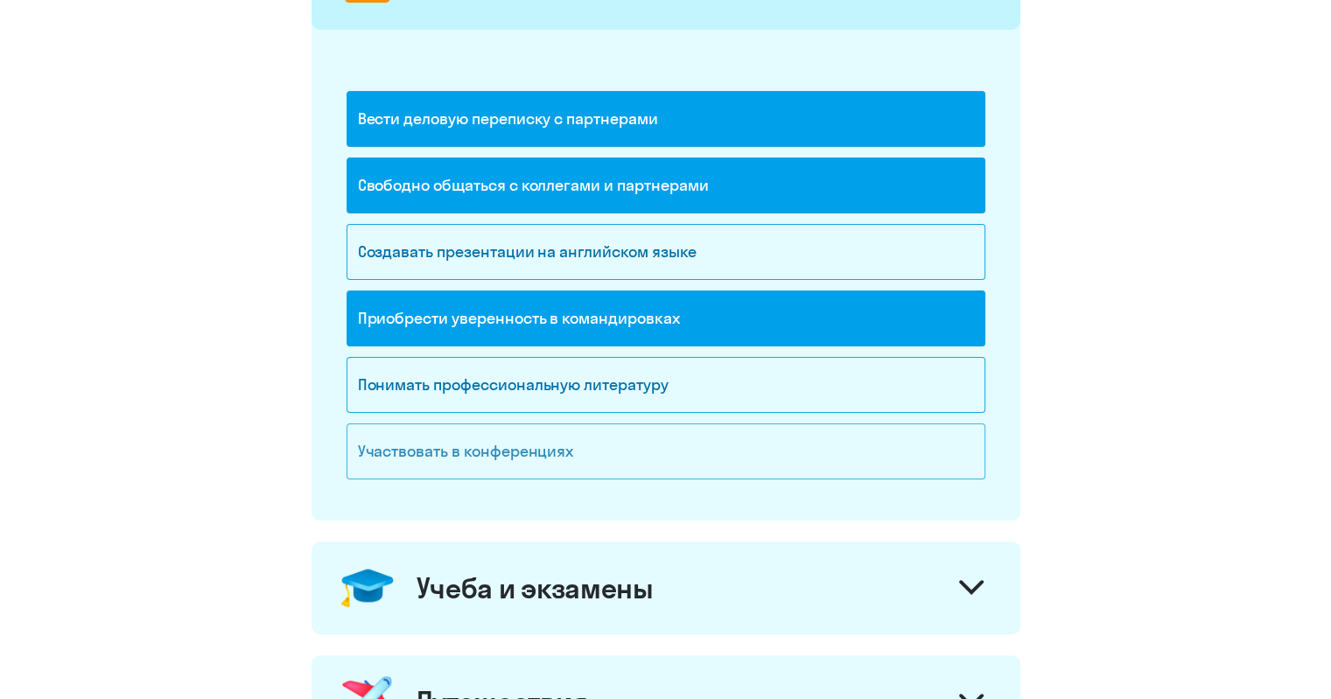
click at [669, 454] on div "Участвовать в конференциях" at bounding box center [666, 452] width 639 height 56
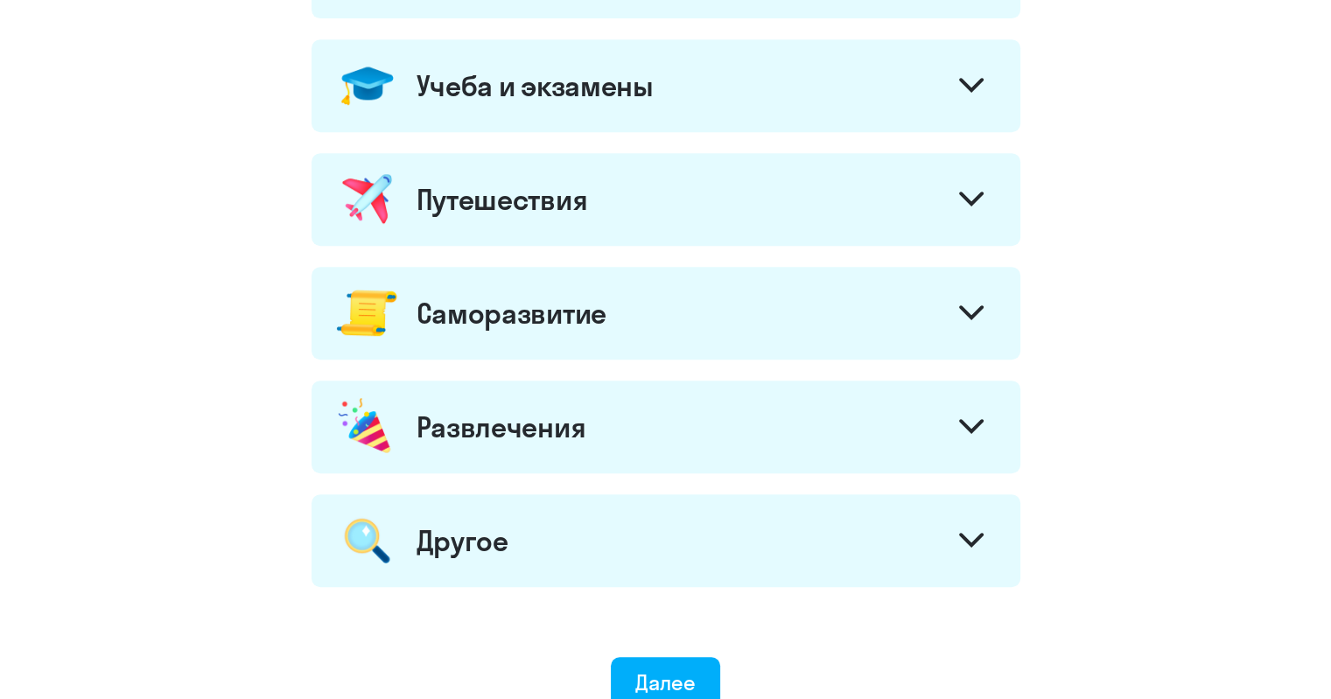
scroll to position [968, 0]
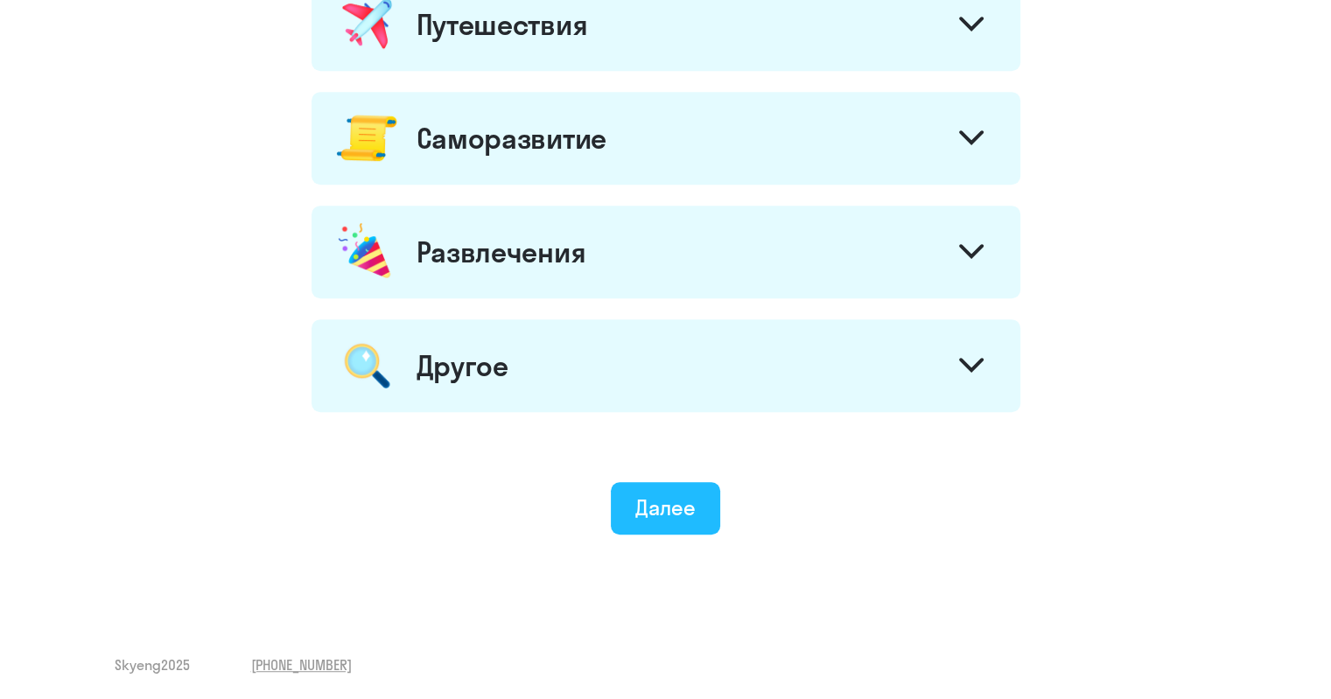
click at [652, 501] on div "Далее" at bounding box center [665, 508] width 60 height 28
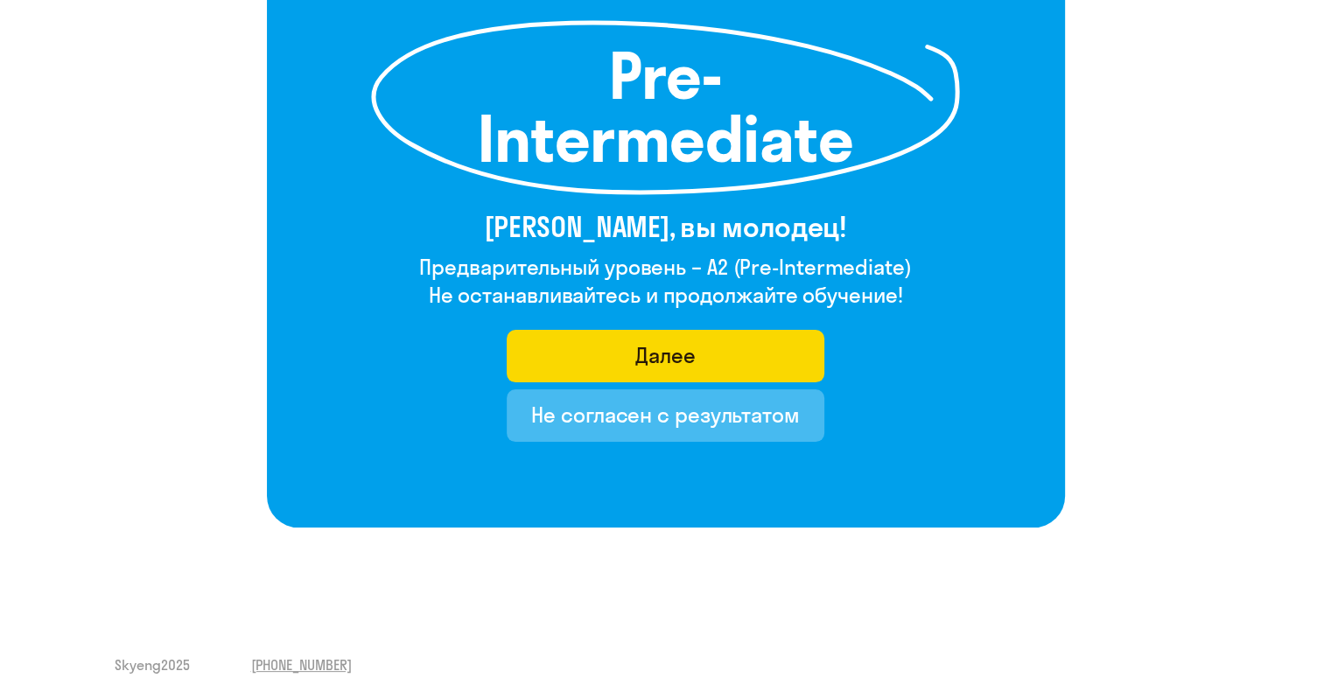
scroll to position [256, 0]
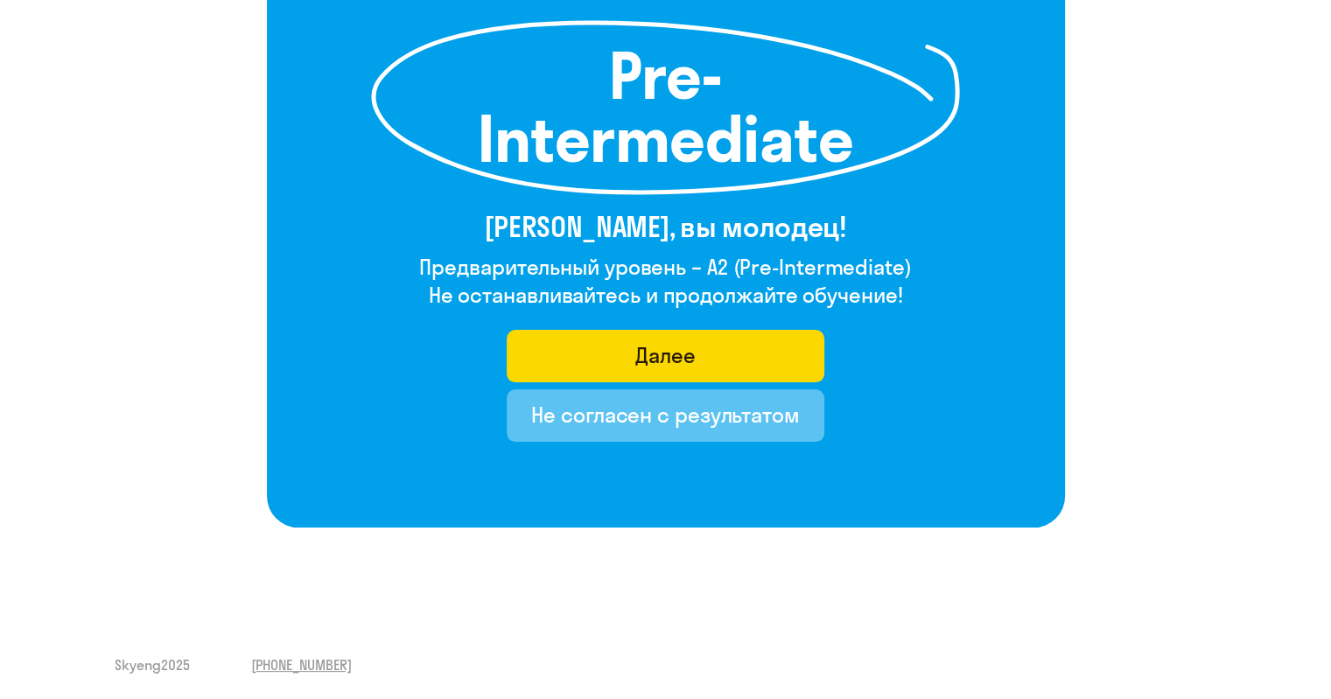
click at [626, 421] on div "Не согласен с результатом" at bounding box center [665, 415] width 269 height 28
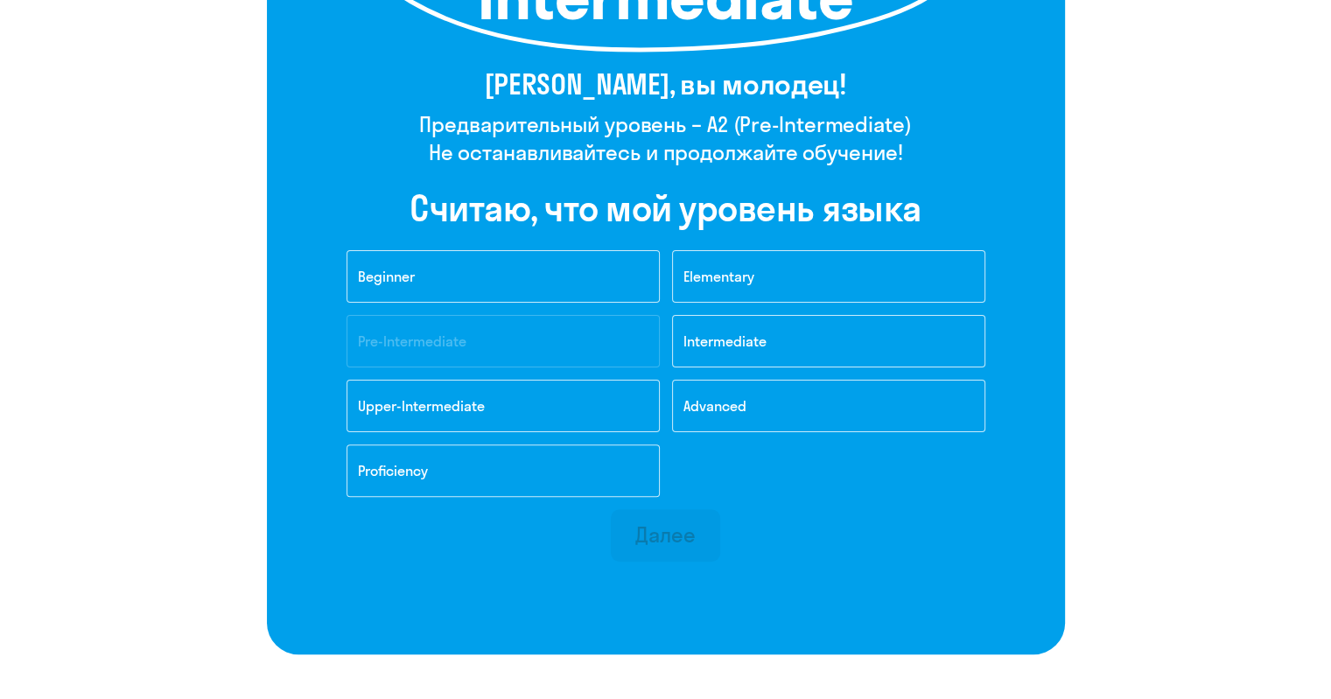
scroll to position [404, 0]
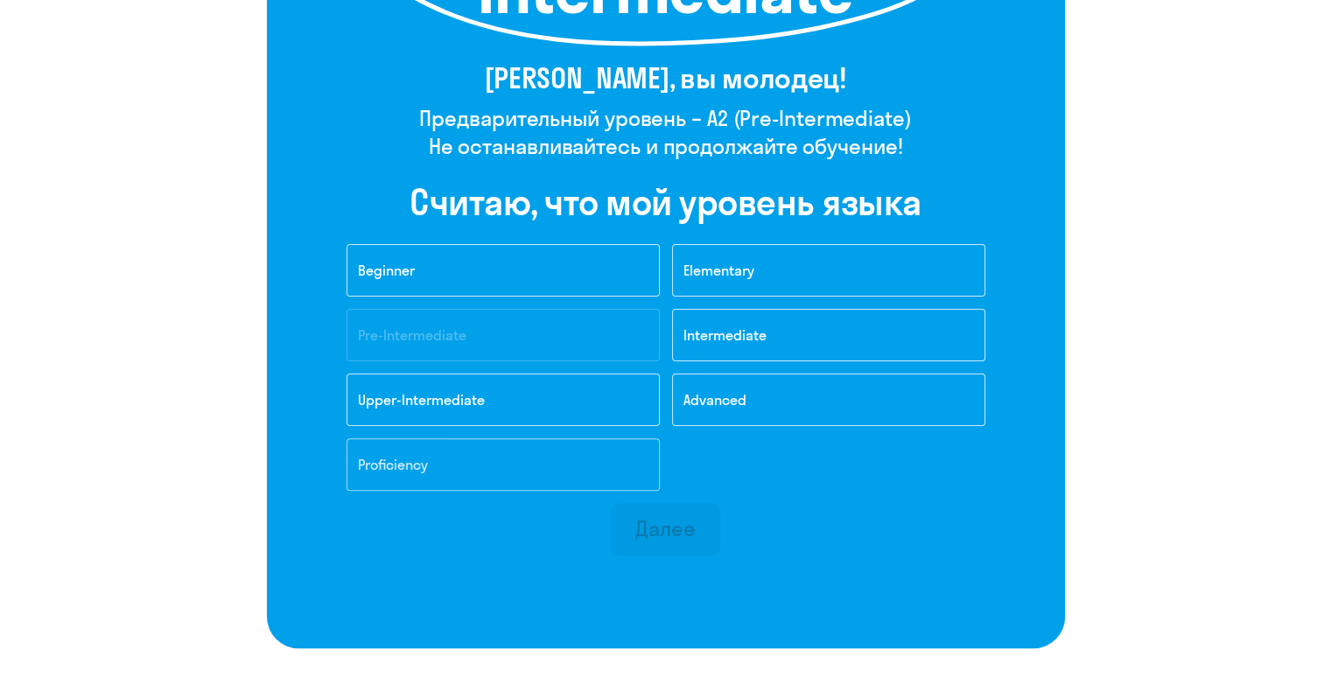
click at [595, 451] on button "Proficiency" at bounding box center [503, 464] width 313 height 53
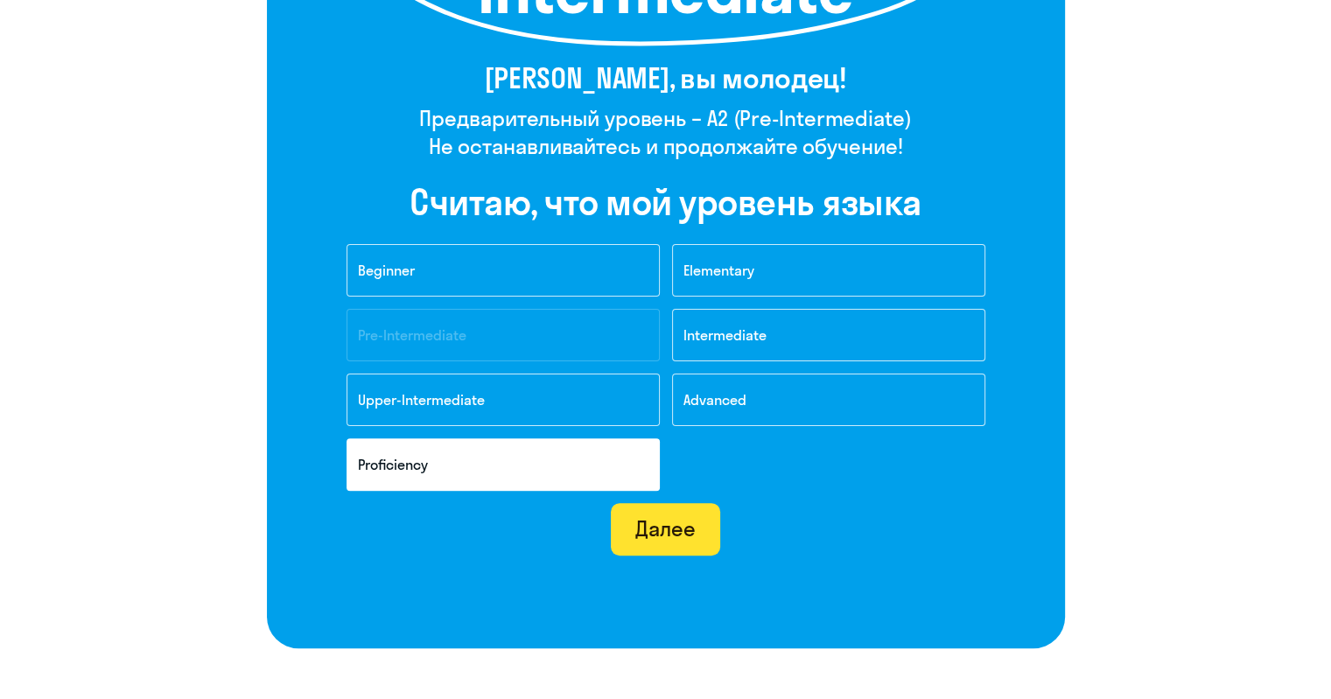
click at [679, 530] on div "Далее" at bounding box center [665, 529] width 60 height 28
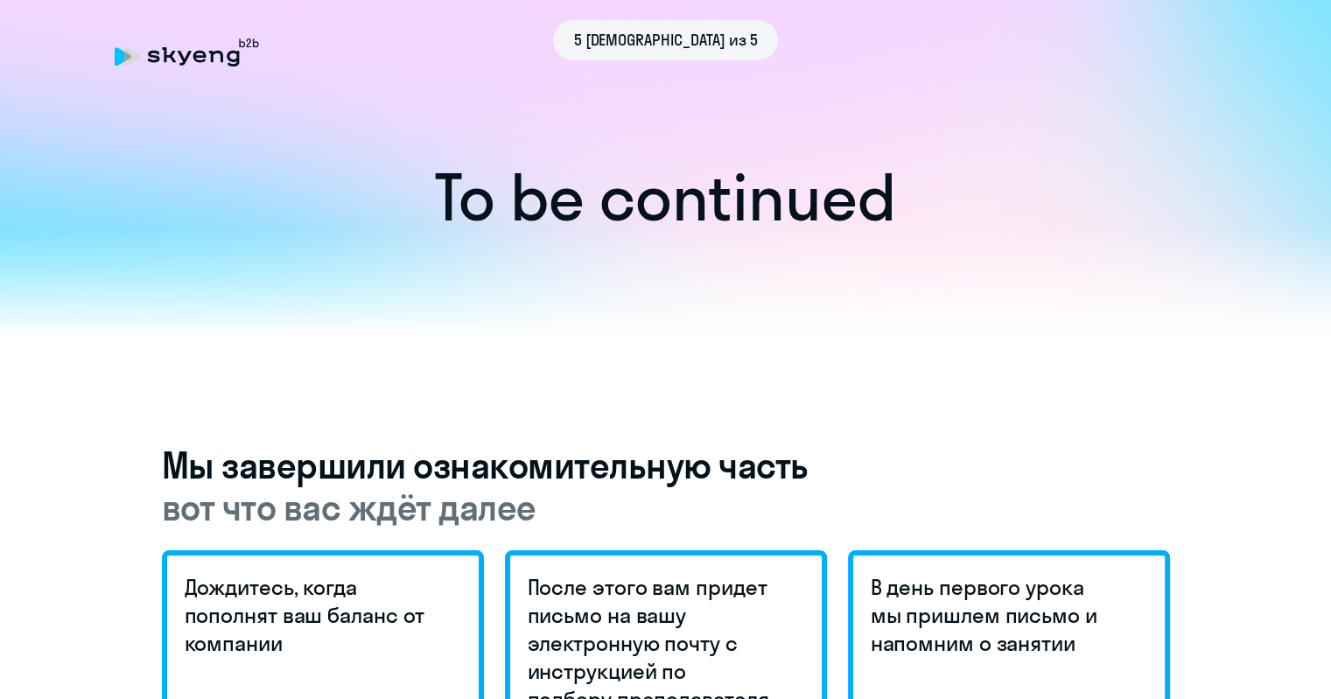
click at [690, 31] on span "5 [DEMOGRAPHIC_DATA] из 5" at bounding box center [666, 40] width 184 height 23
click at [651, 41] on span "5 [DEMOGRAPHIC_DATA] из 5" at bounding box center [666, 40] width 184 height 23
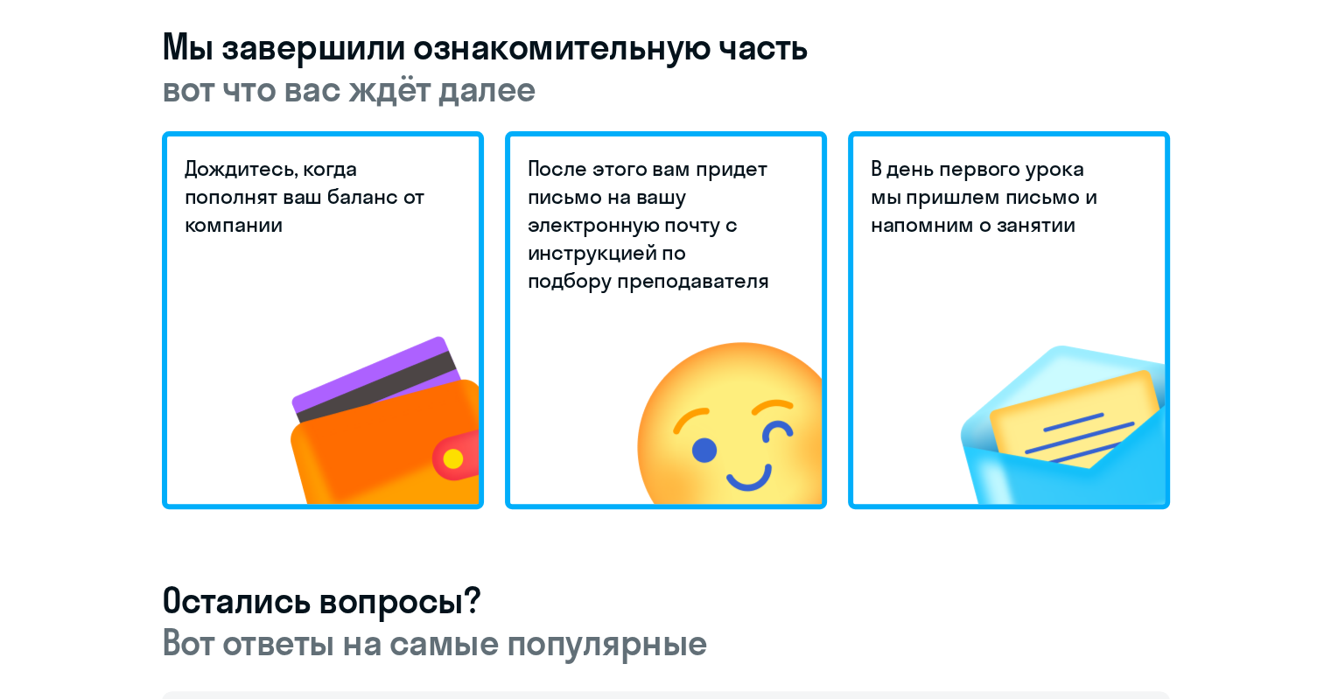
scroll to position [418, 0]
